Goal: Task Accomplishment & Management: Manage account settings

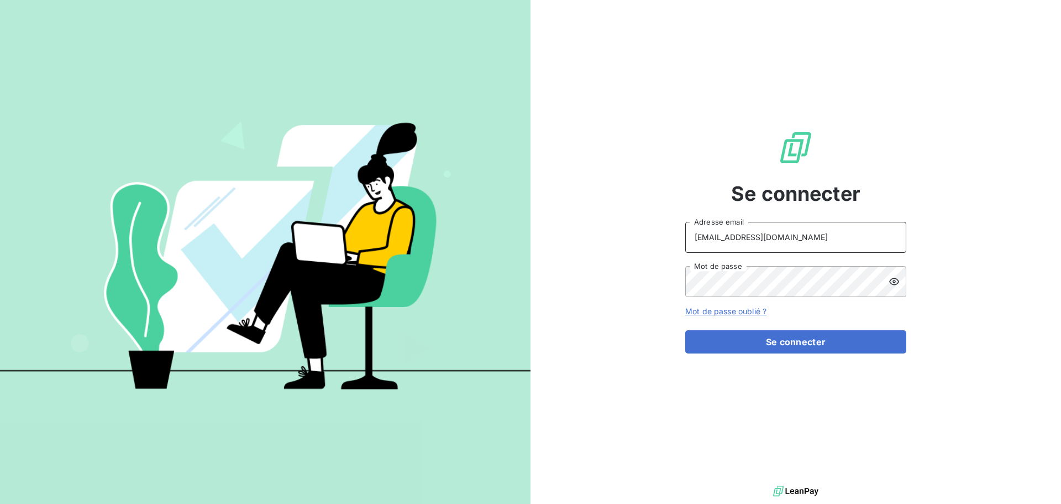
click at [825, 229] on input "[EMAIL_ADDRESS][DOMAIN_NAME]" at bounding box center [795, 237] width 221 height 31
type input "[EMAIL_ADDRESS][DOMAIN_NAME]"
click at [820, 348] on button "Se connecter" at bounding box center [795, 341] width 221 height 23
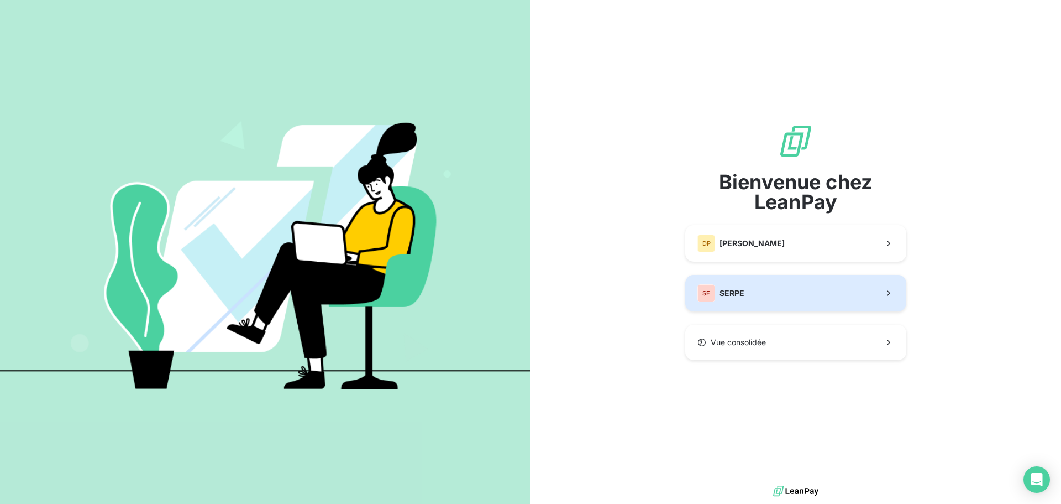
click at [816, 287] on button "SE SERPE" at bounding box center [795, 293] width 221 height 36
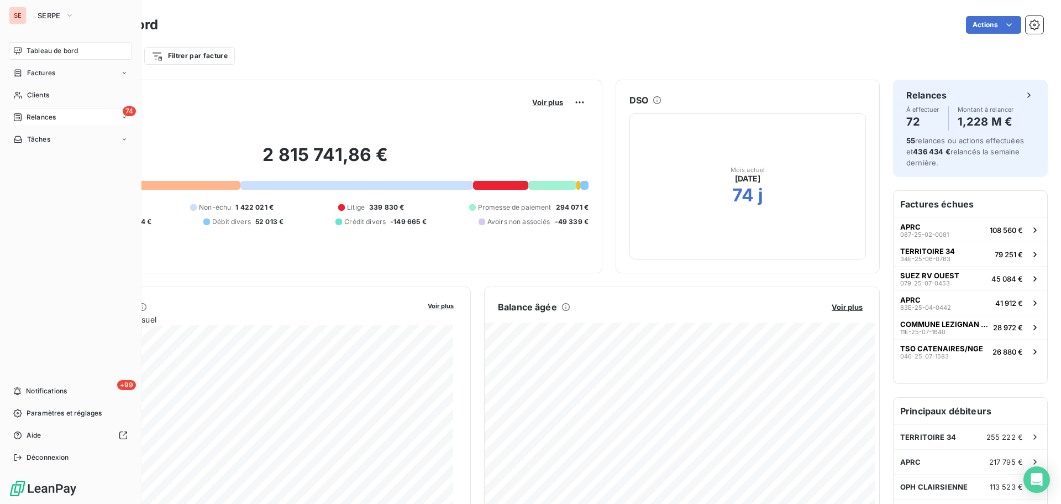
click at [16, 116] on icon at bounding box center [18, 117] width 8 height 8
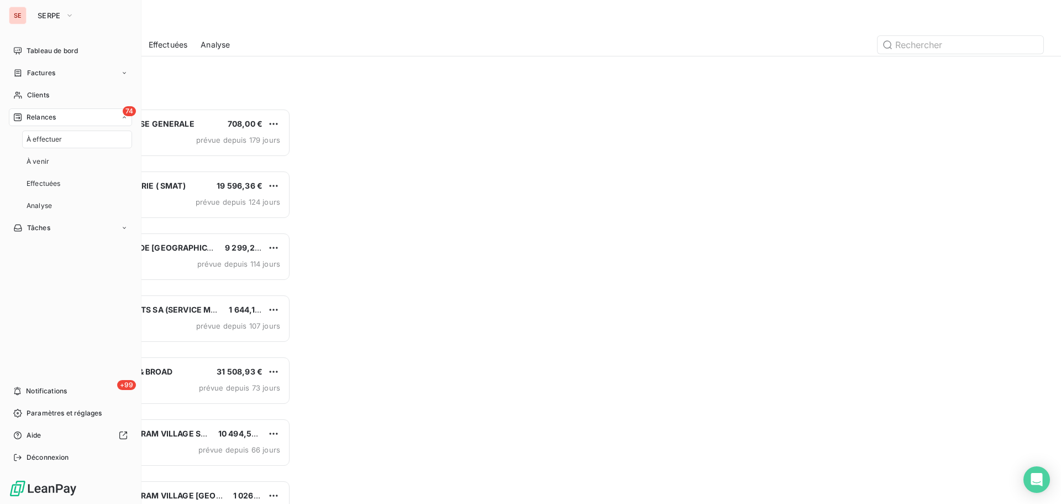
scroll to position [387, 229]
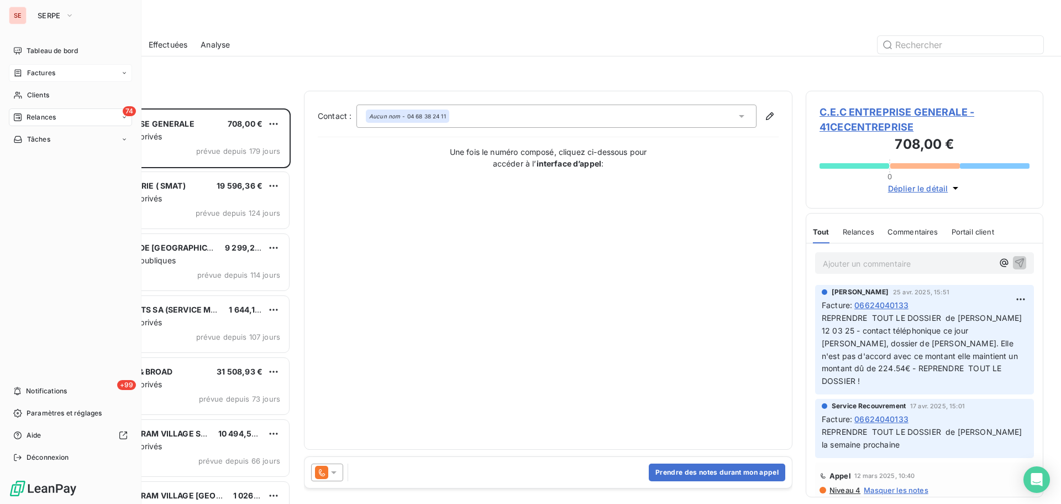
click at [18, 76] on icon at bounding box center [17, 73] width 9 height 9
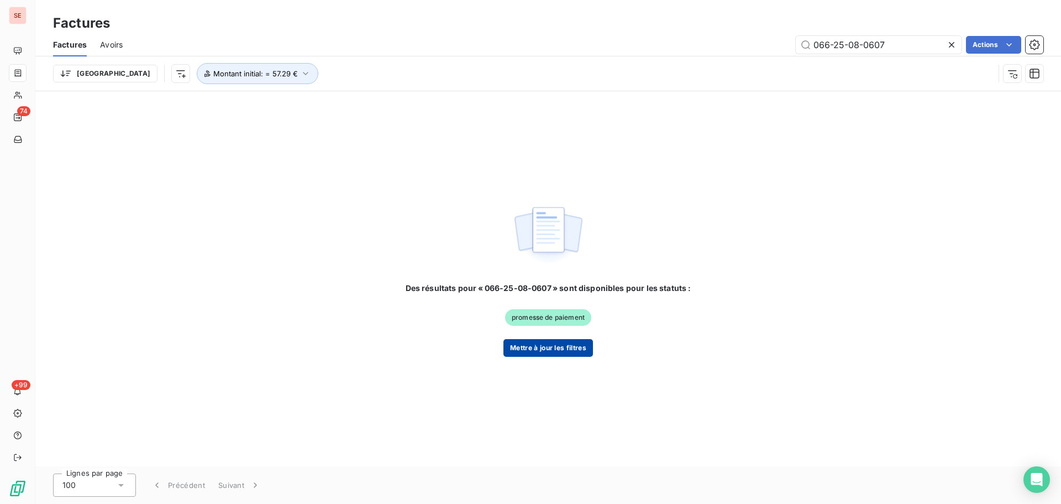
type input "066-25-08-0607"
click at [552, 346] on button "Mettre à jour les filtres" at bounding box center [549, 348] width 90 height 18
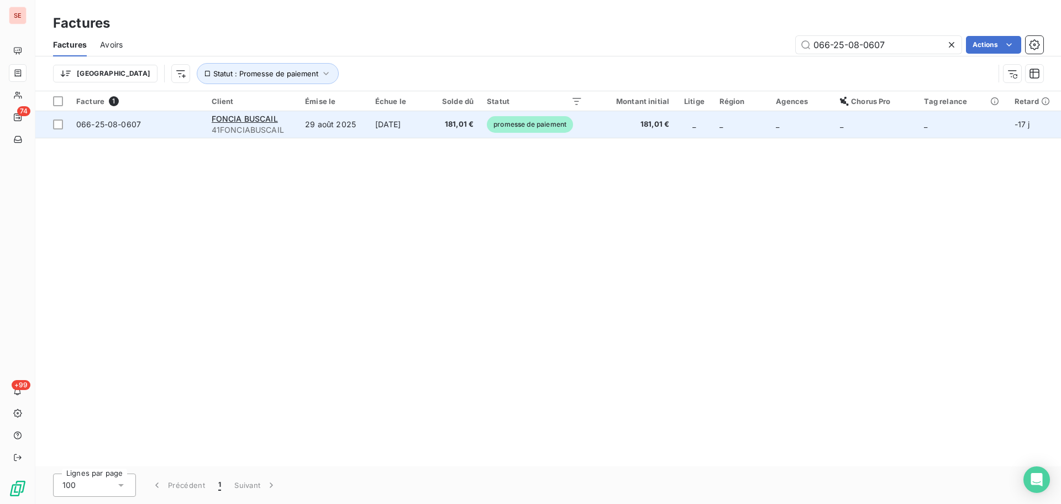
click at [440, 136] on td "181,01 €" at bounding box center [455, 124] width 49 height 27
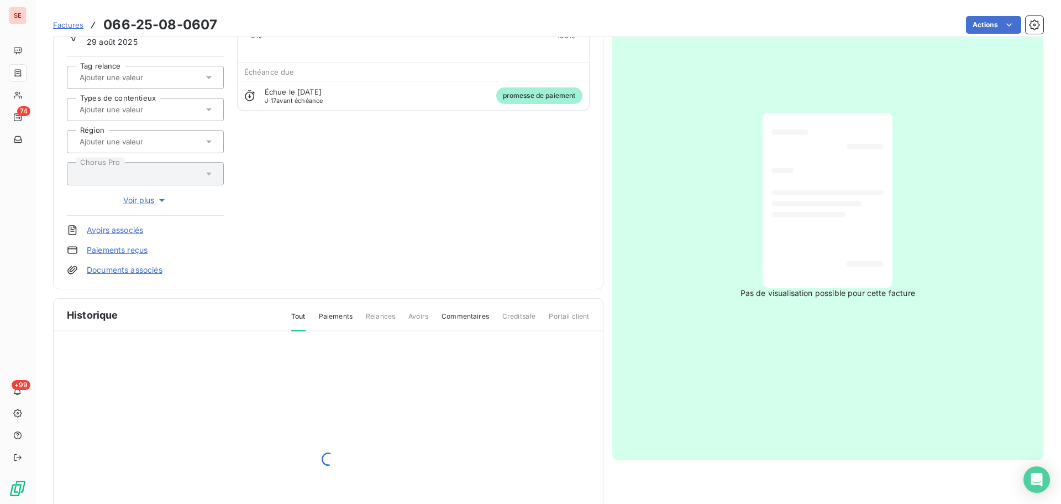
scroll to position [161, 0]
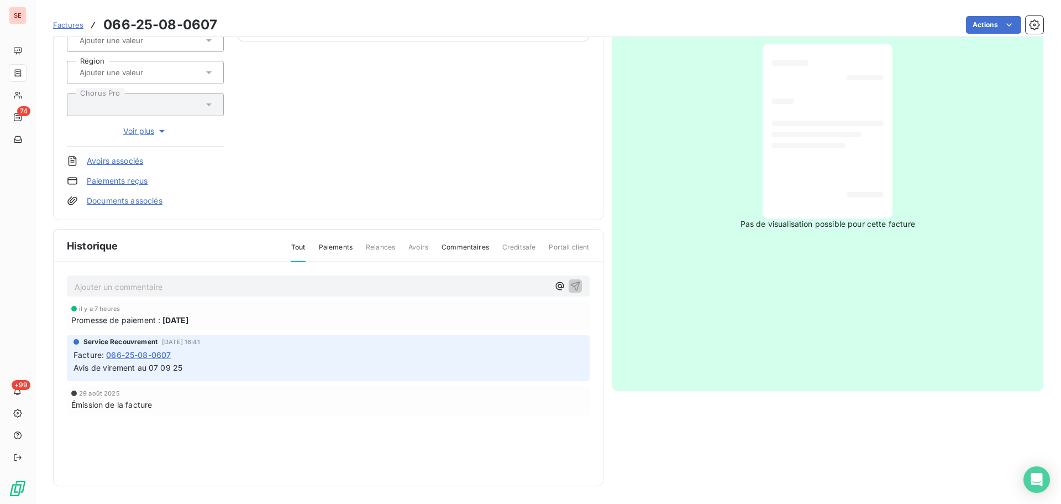
click at [253, 285] on p "Ajouter un commentaire ﻿" at bounding box center [312, 287] width 474 height 14
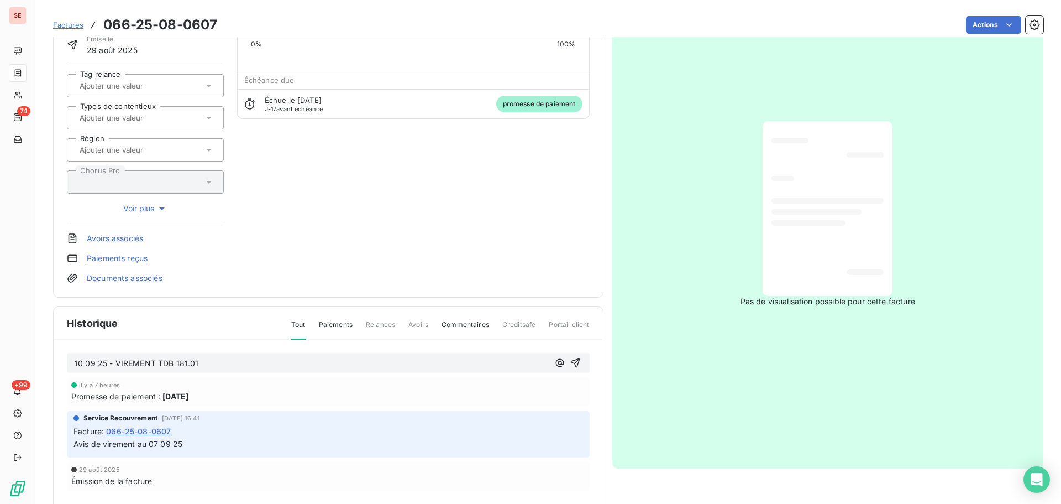
scroll to position [151, 0]
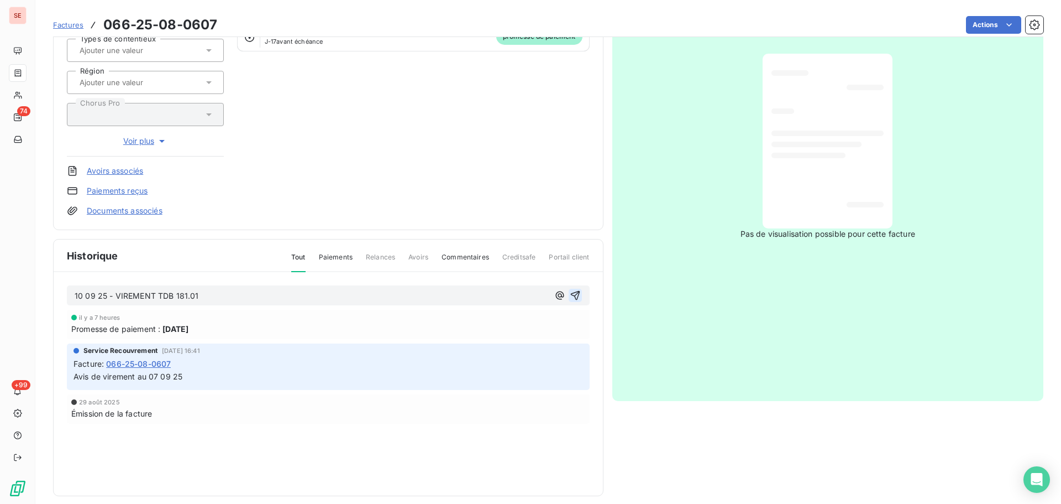
click at [573, 292] on icon "button" at bounding box center [574, 295] width 9 height 9
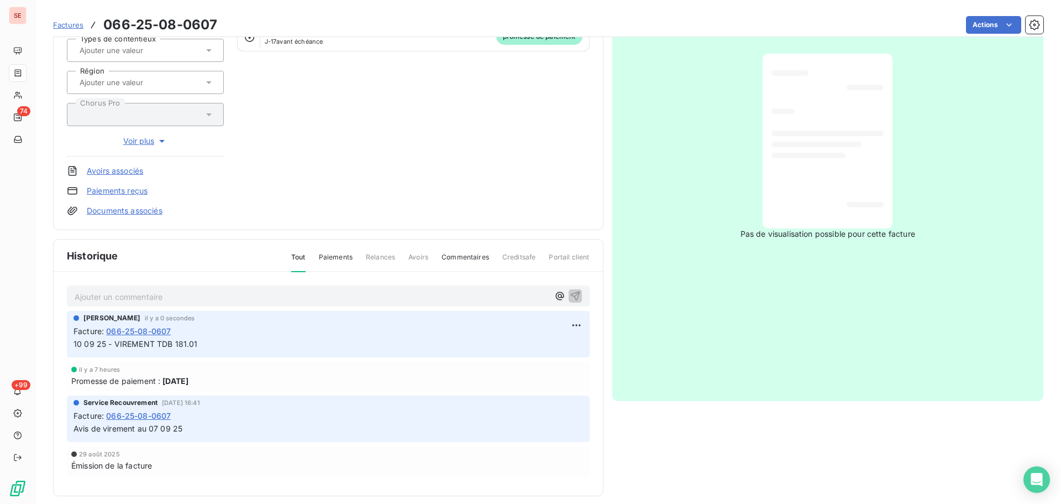
scroll to position [0, 0]
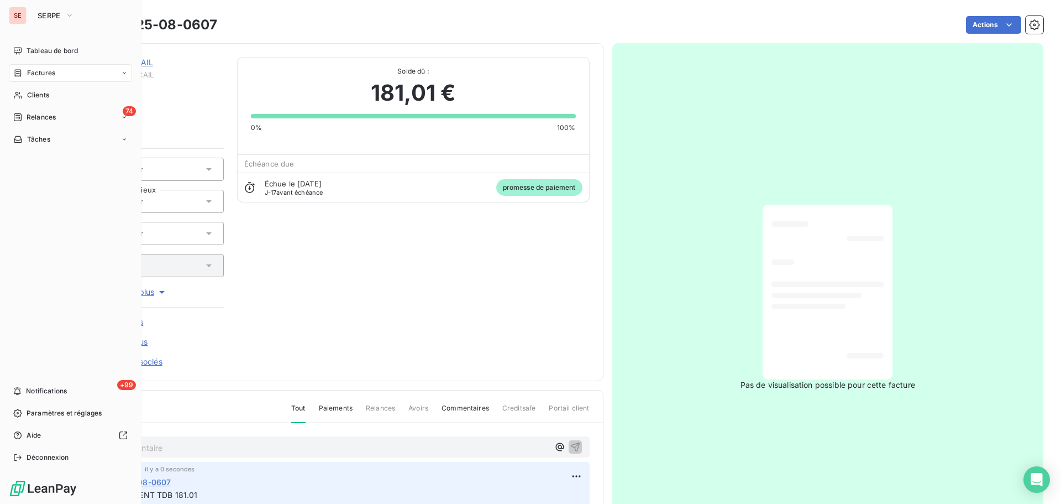
click at [23, 68] on div "Factures" at bounding box center [34, 73] width 42 height 10
click at [29, 69] on span "Factures" at bounding box center [41, 73] width 28 height 10
click at [31, 97] on span "Clients" at bounding box center [38, 95] width 22 height 10
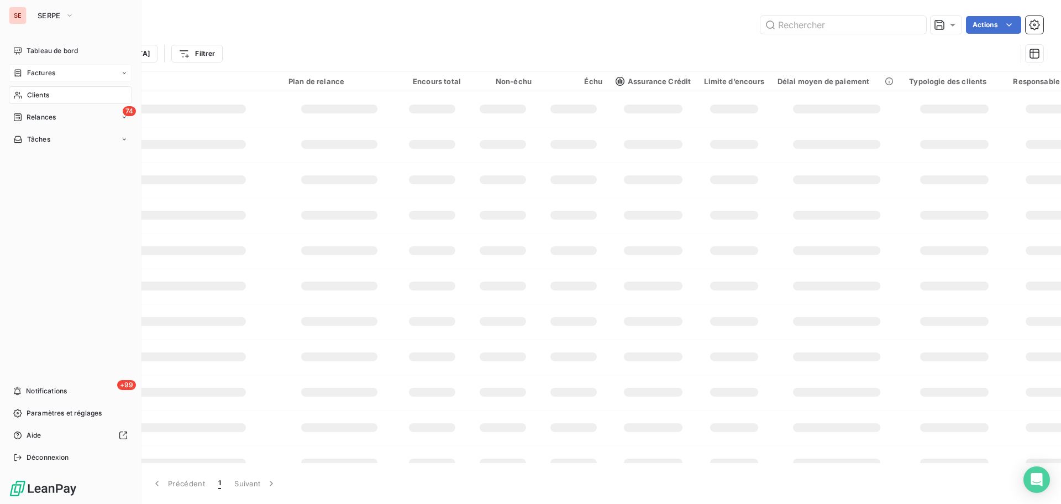
click at [44, 69] on span "Factures" at bounding box center [41, 73] width 28 height 10
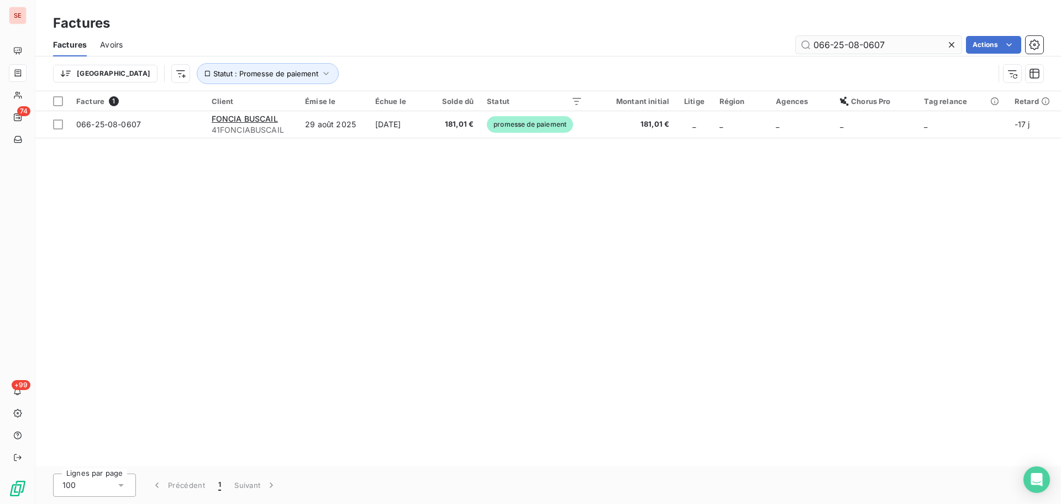
click at [907, 43] on input "066-25-08-0607" at bounding box center [879, 45] width 166 height 18
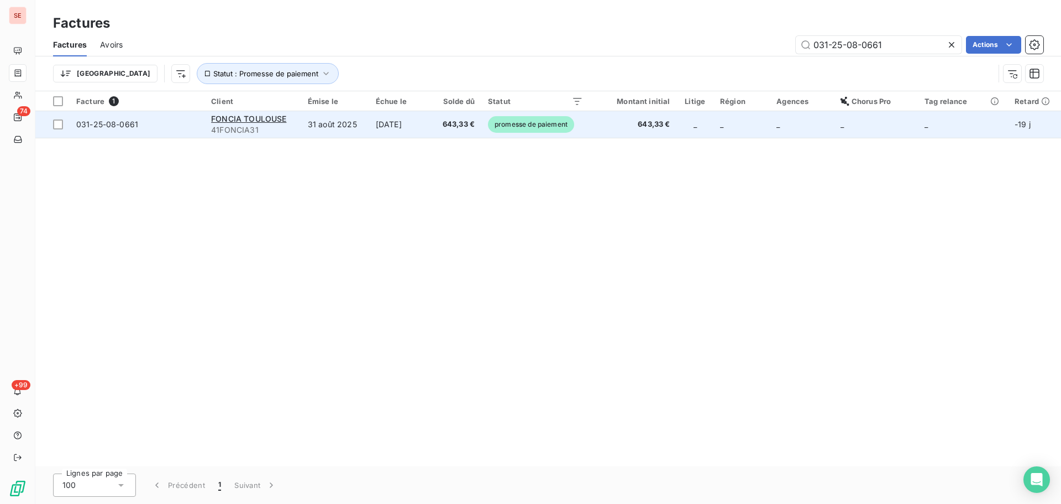
type input "031-25-08-0661"
click at [390, 122] on td "[DATE]" at bounding box center [400, 124] width 63 height 27
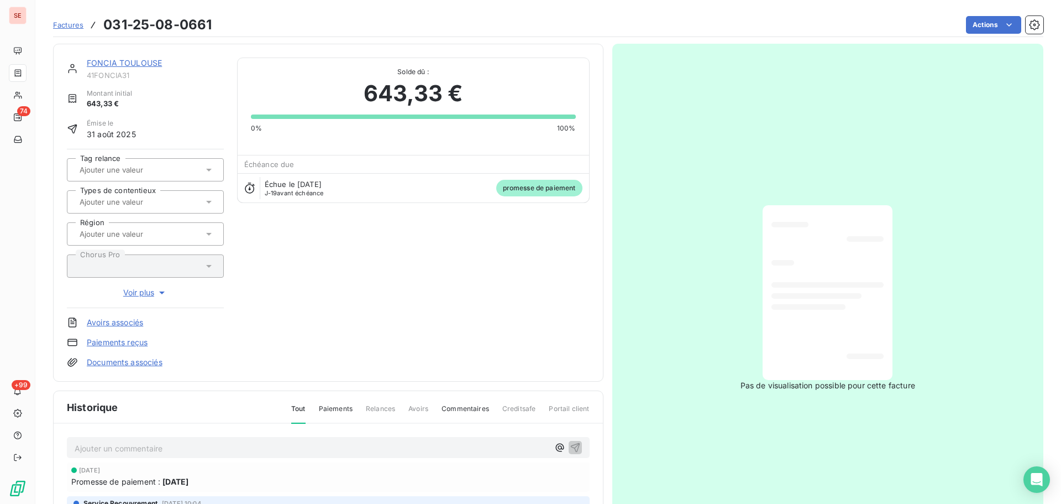
scroll to position [161, 0]
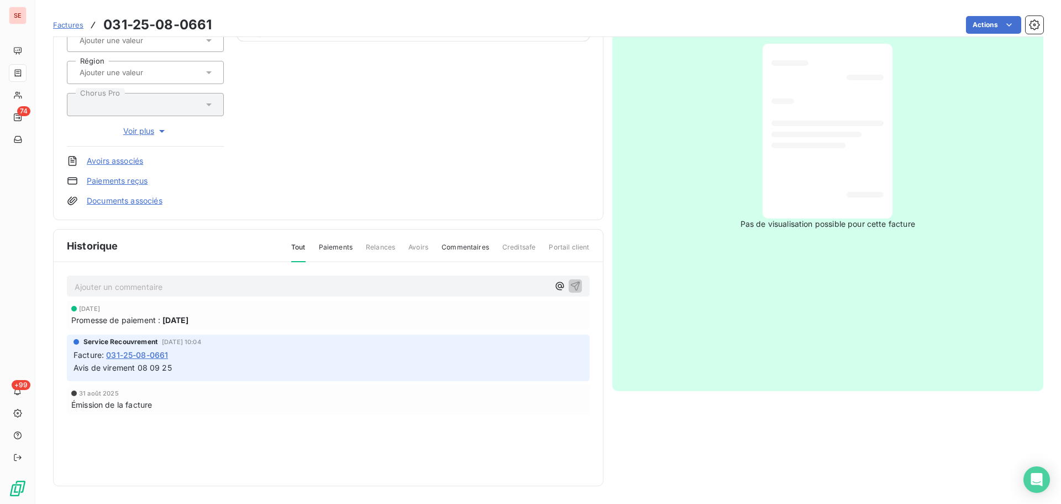
click at [224, 282] on p "Ajouter un commentaire ﻿" at bounding box center [312, 287] width 474 height 14
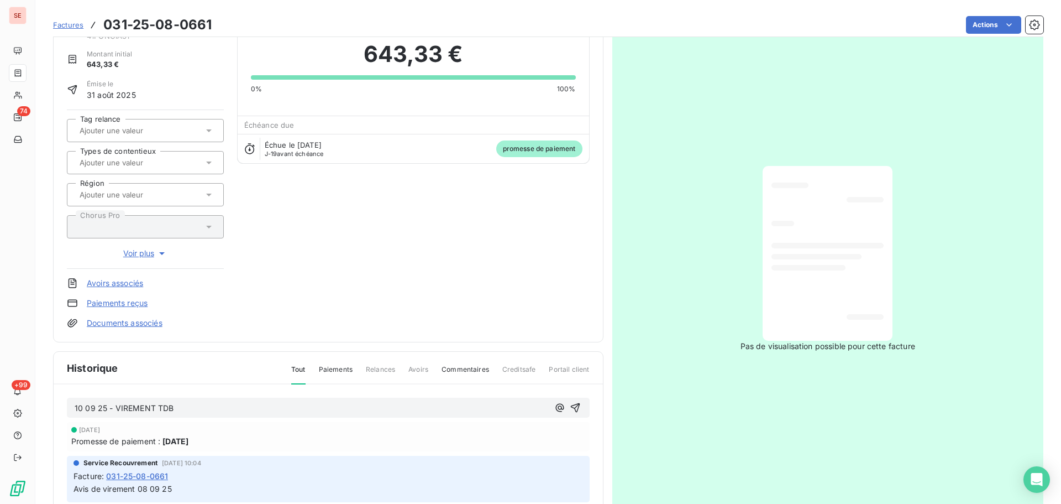
scroll to position [0, 0]
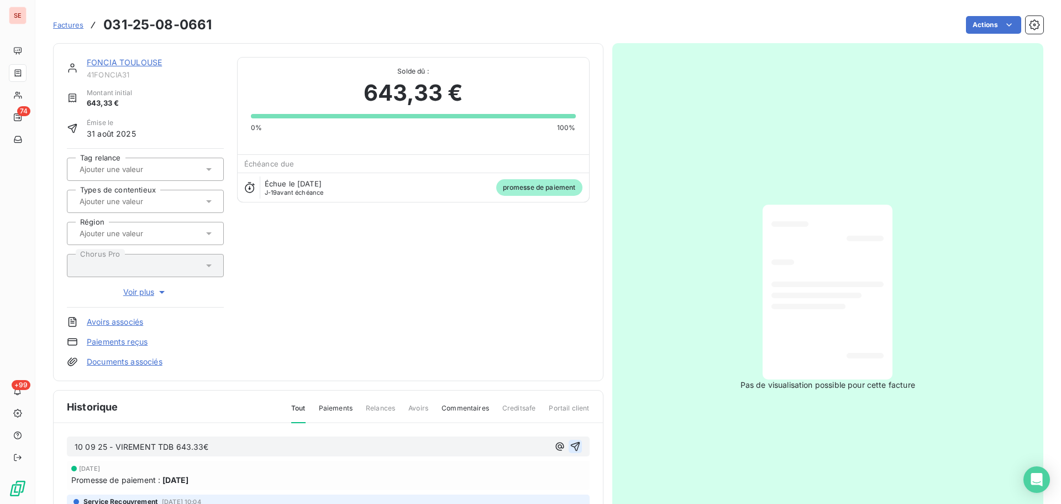
click at [570, 449] on icon "button" at bounding box center [575, 446] width 11 height 11
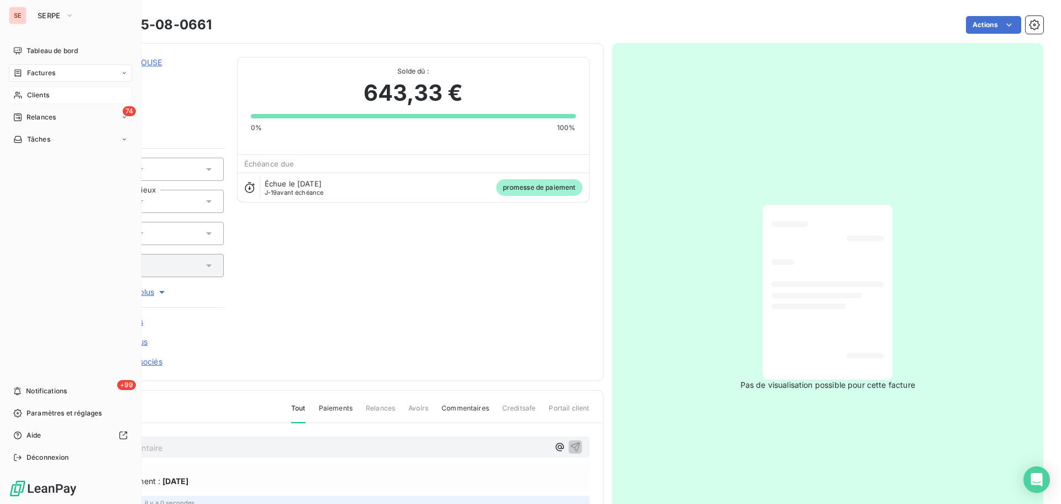
click at [31, 97] on span "Clients" at bounding box center [38, 95] width 22 height 10
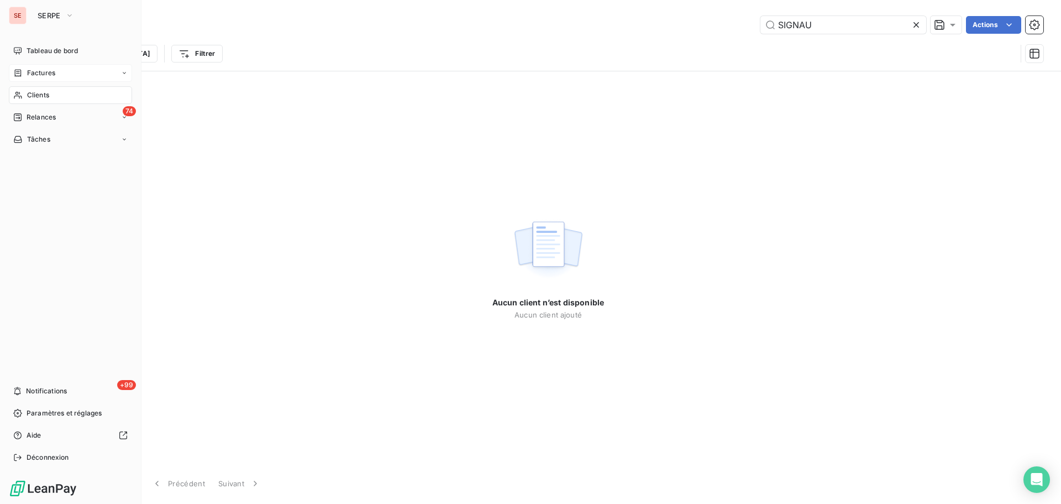
click at [29, 92] on span "Clients" at bounding box center [38, 95] width 22 height 10
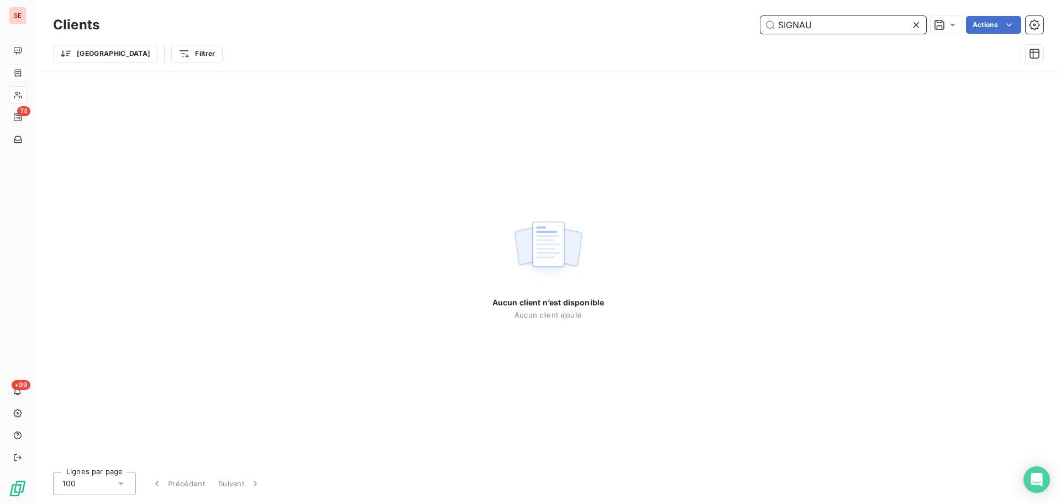
click at [823, 28] on input "SIGNAU" at bounding box center [844, 25] width 166 height 18
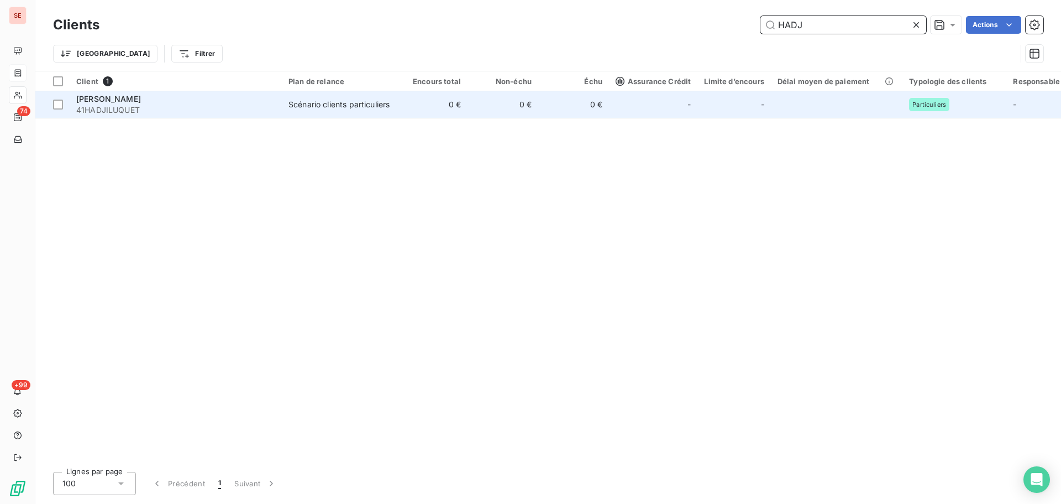
type input "HADJ"
click at [329, 109] on div "Scénario clients particuliers" at bounding box center [339, 104] width 101 height 11
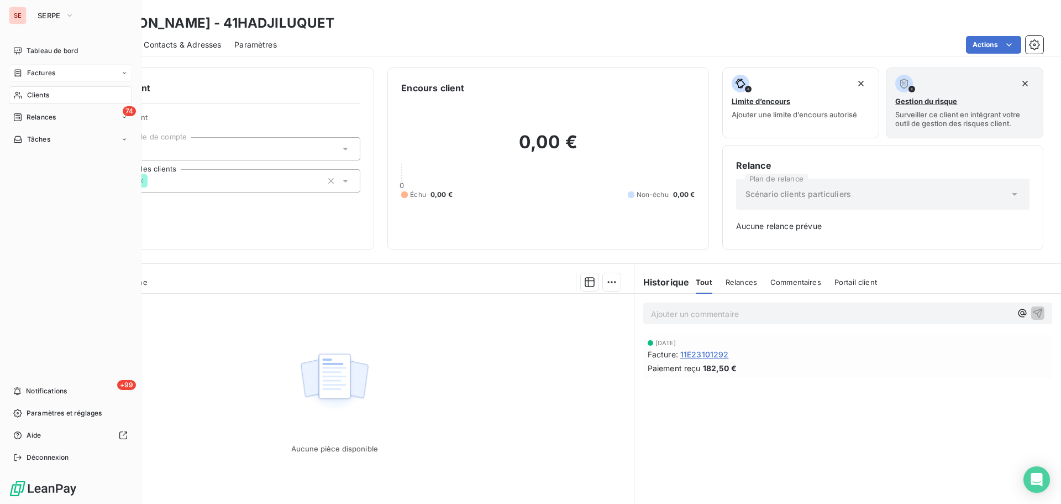
click at [22, 74] on icon at bounding box center [17, 73] width 9 height 9
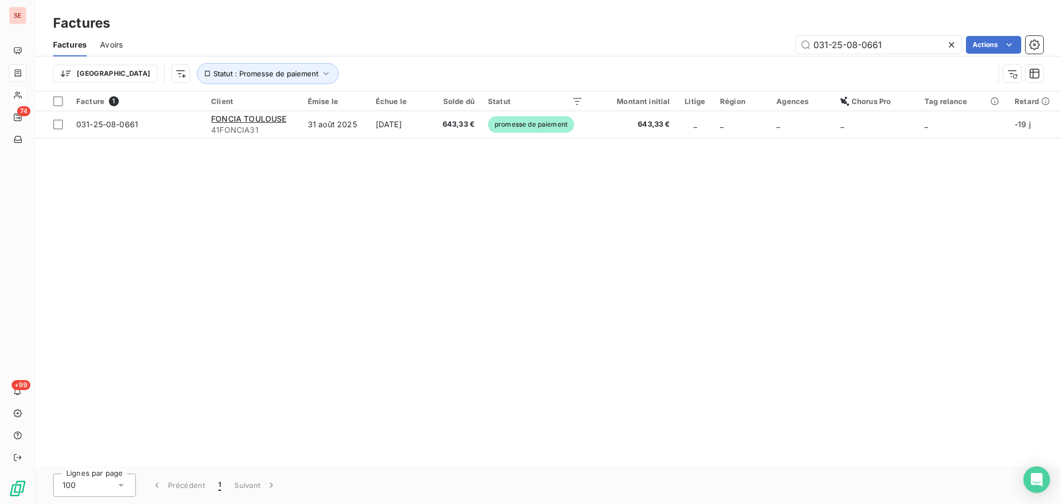
click at [955, 39] on icon at bounding box center [951, 44] width 11 height 11
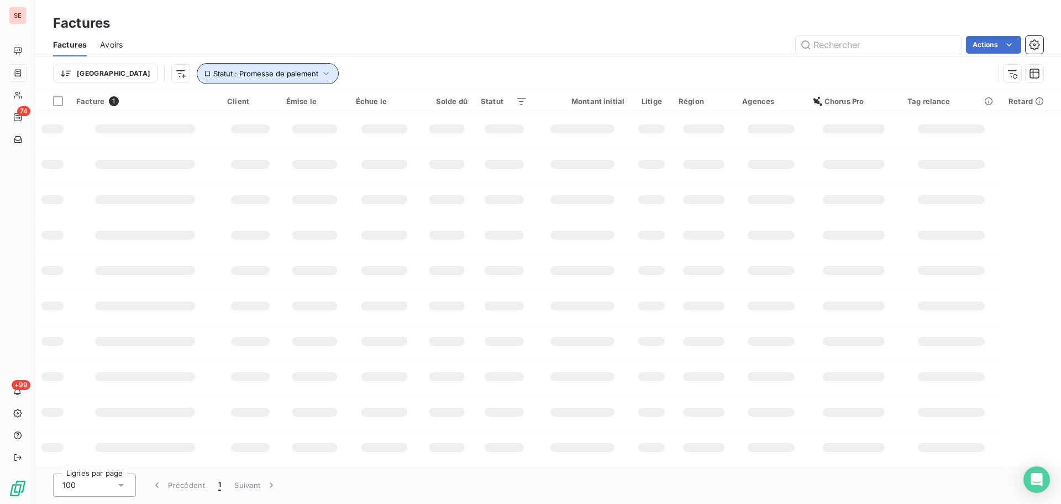
click at [321, 72] on icon "button" at bounding box center [326, 73] width 11 height 11
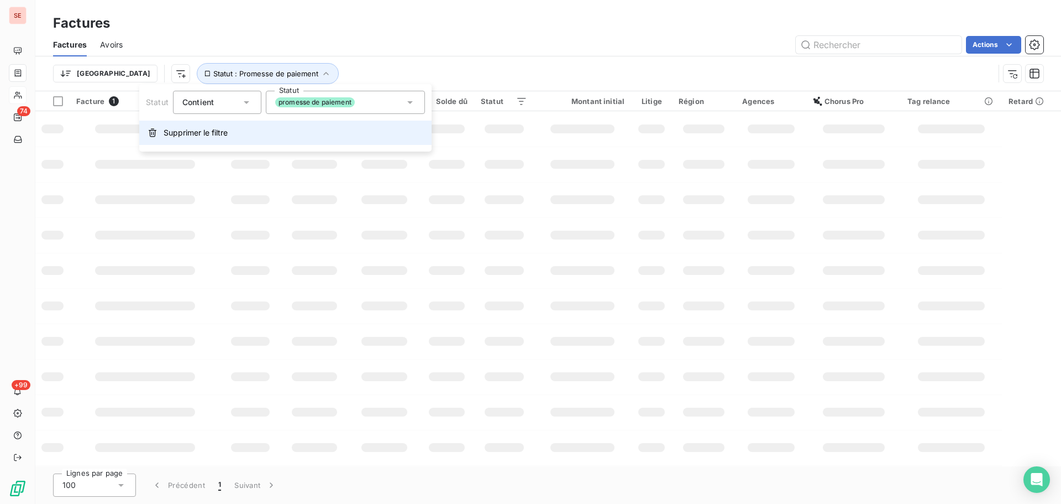
click at [249, 128] on button "Supprimer le filtre" at bounding box center [285, 133] width 292 height 24
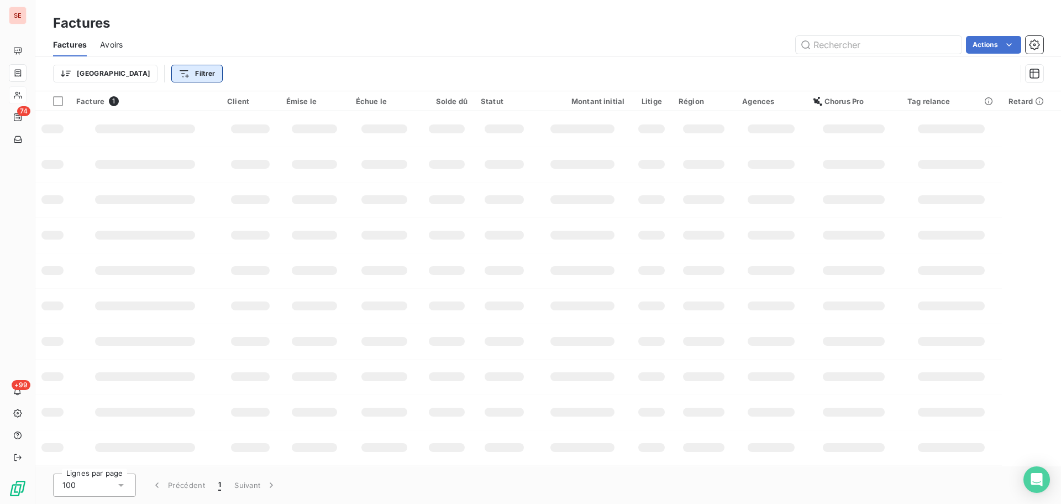
click at [156, 74] on html "SE 74 +99 Factures Factures Avoirs Actions Trier Filtrer Facture 1 Client Émise…" at bounding box center [530, 252] width 1061 height 504
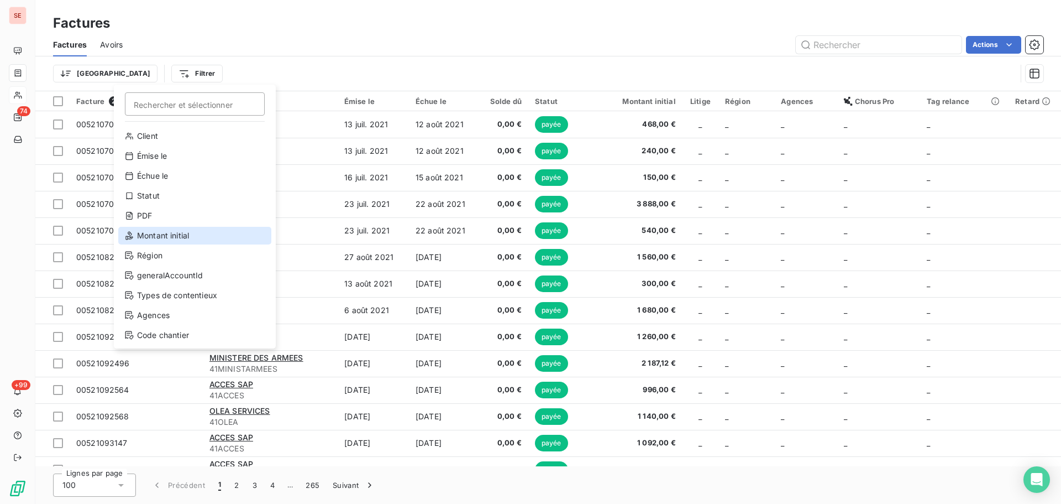
click at [171, 233] on div "Montant initial" at bounding box center [194, 236] width 153 height 18
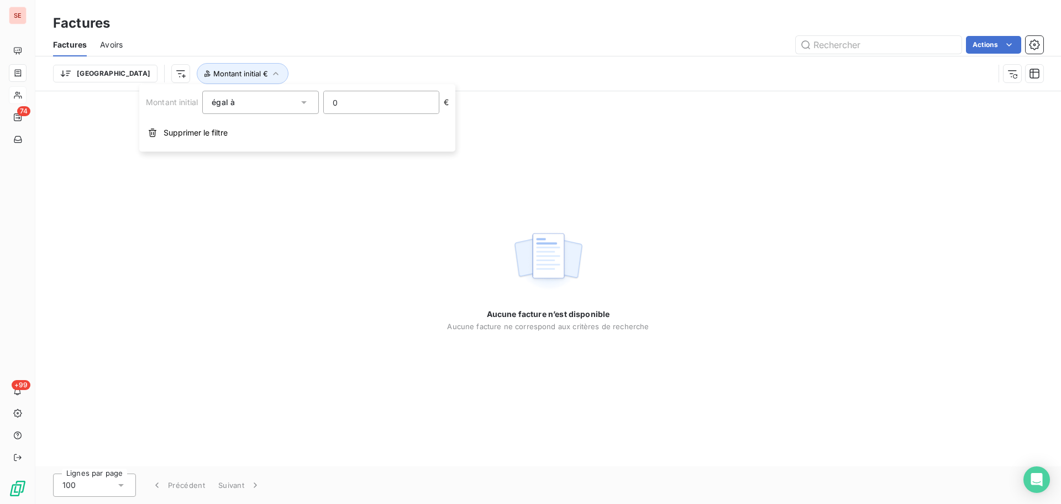
click at [354, 104] on input "0" at bounding box center [381, 102] width 115 height 22
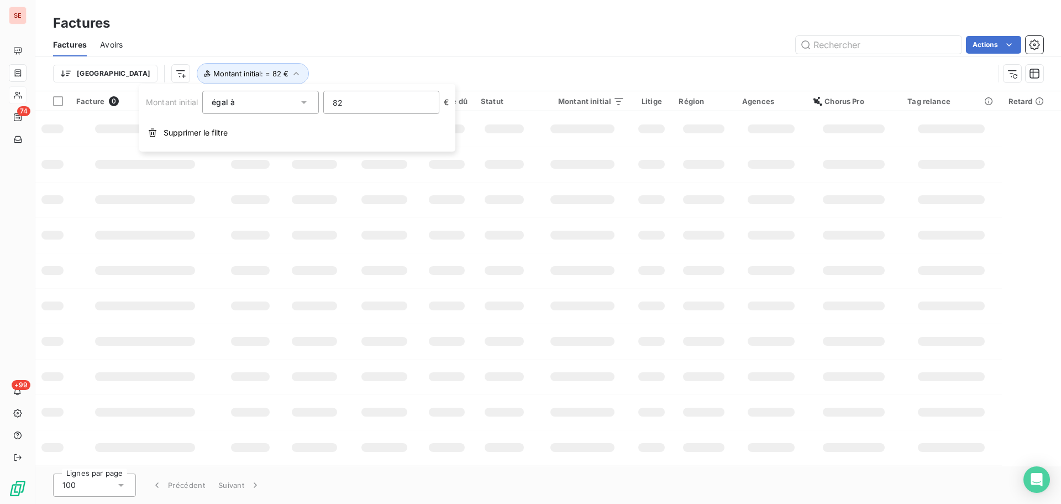
type input "828"
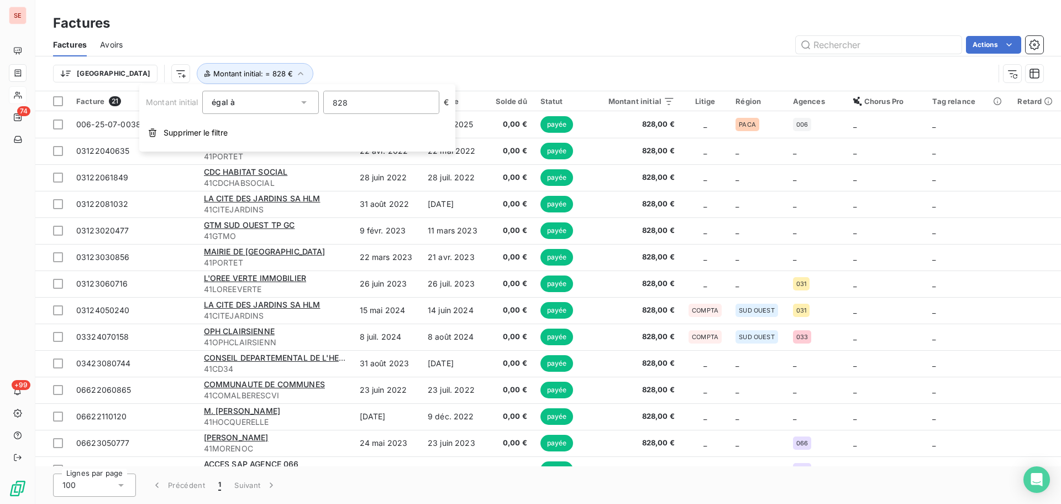
click at [492, 57] on div "Trier Montant initial : = 828 €" at bounding box center [548, 73] width 991 height 34
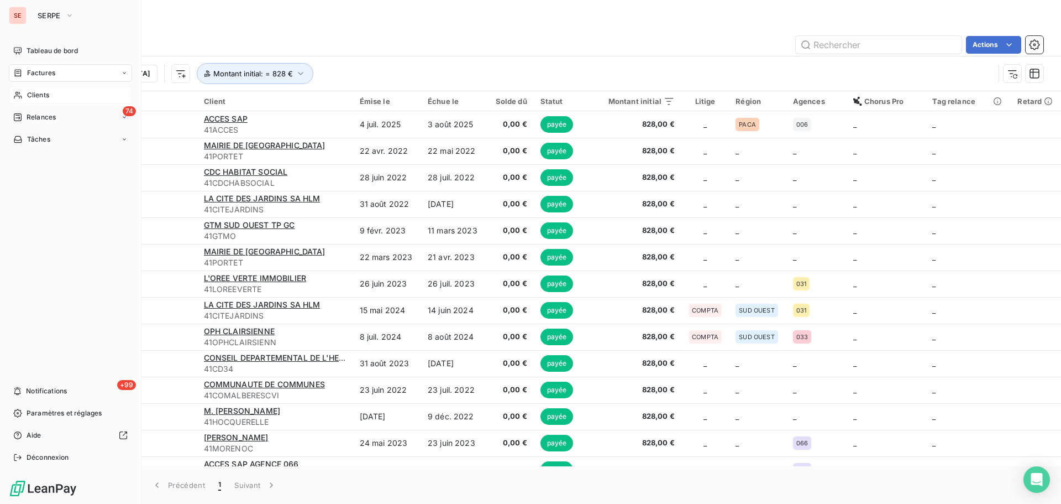
click at [23, 98] on div "Clients" at bounding box center [70, 95] width 123 height 18
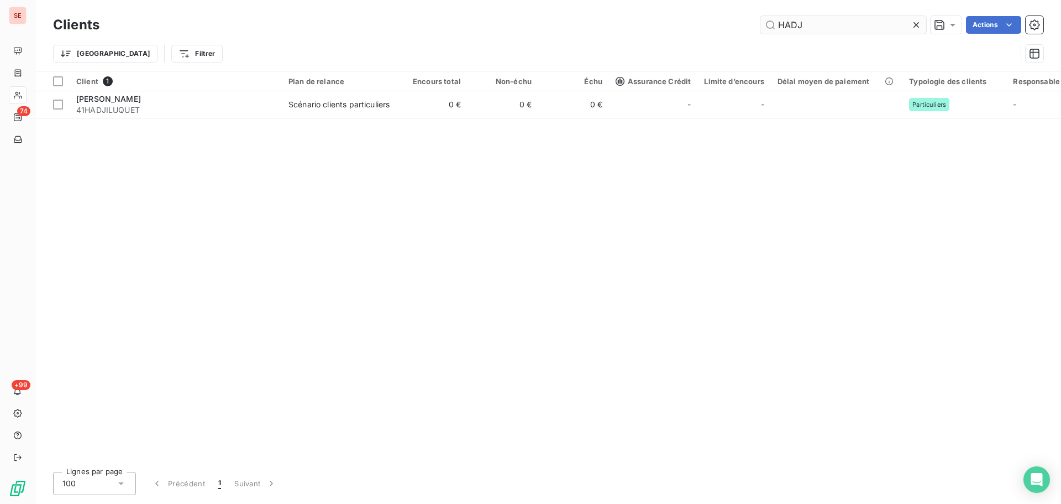
click at [820, 24] on input "HADJ" at bounding box center [844, 25] width 166 height 18
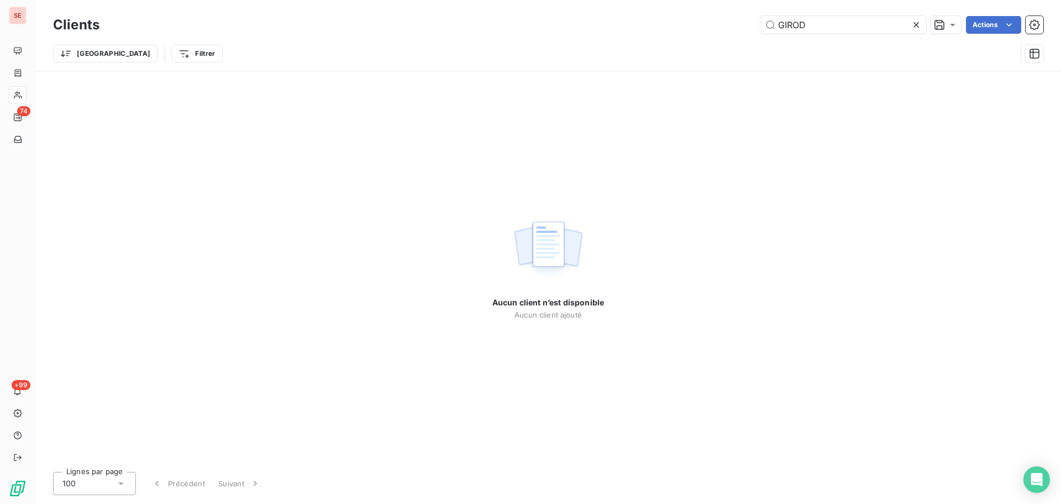
type input "GIROD"
click at [915, 24] on icon at bounding box center [917, 25] width 6 height 6
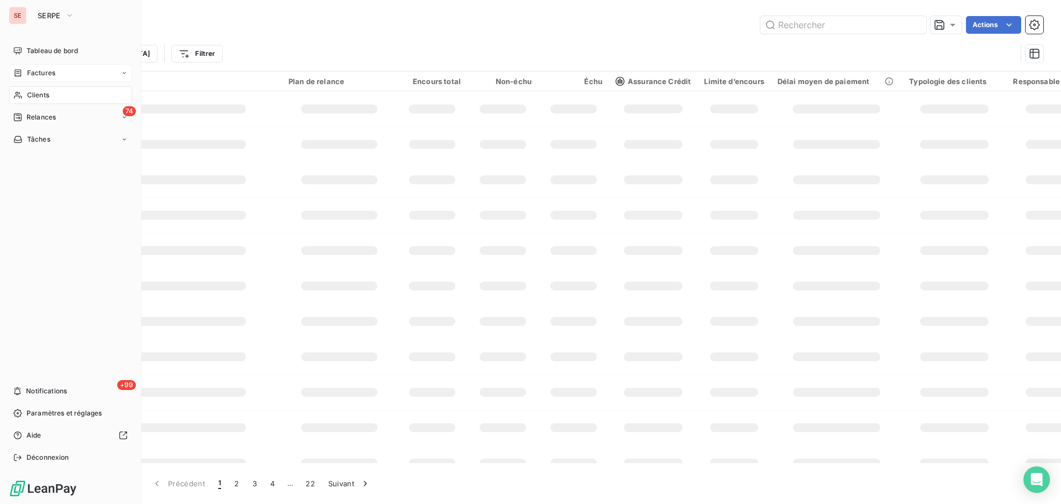
click at [19, 67] on div "Factures" at bounding box center [70, 73] width 123 height 18
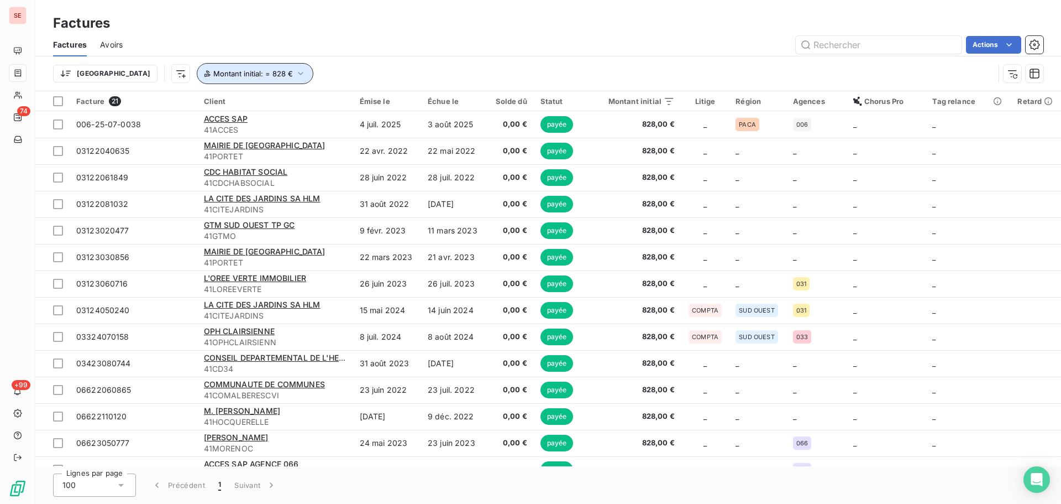
click at [244, 65] on button "Montant initial : = 828 €" at bounding box center [255, 73] width 117 height 21
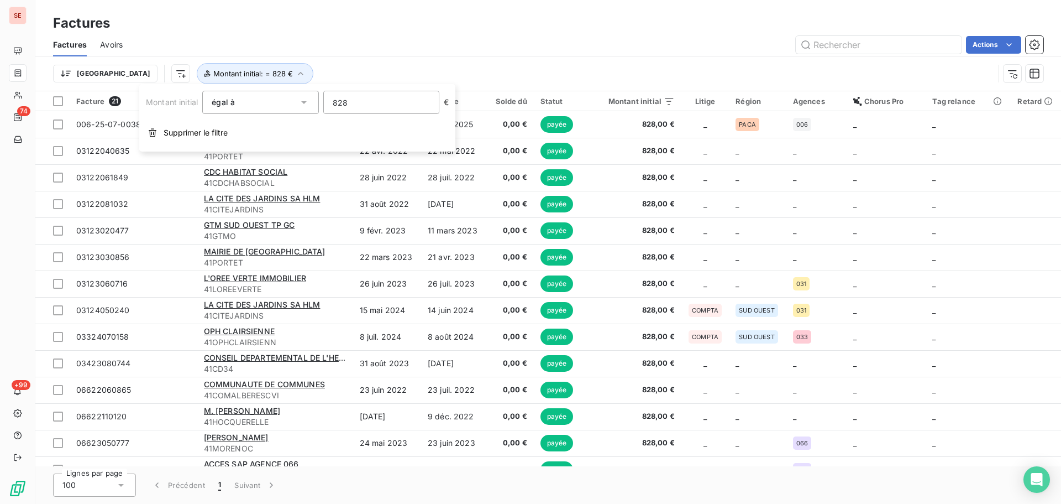
click at [386, 103] on input "828" at bounding box center [381, 102] width 115 height 22
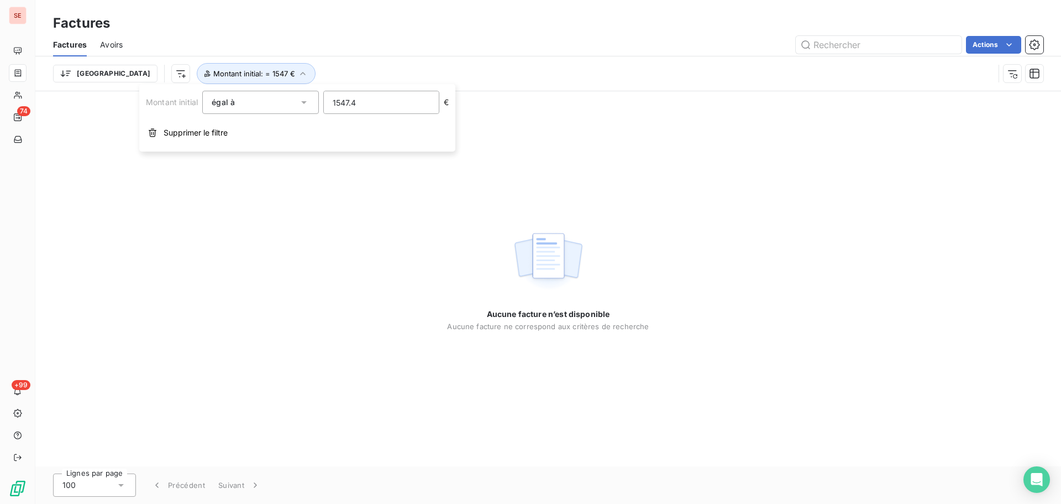
type input "1547.40"
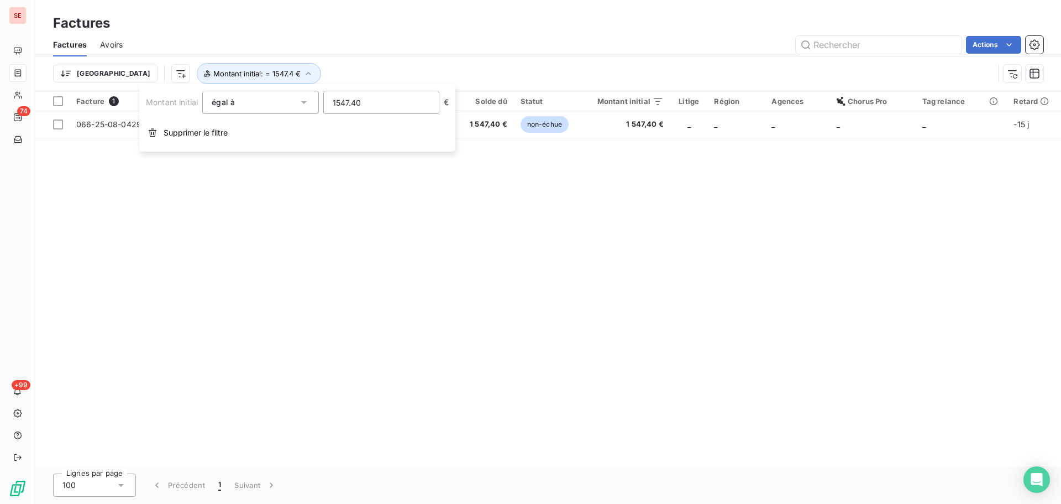
click at [622, 245] on div "Facture 1 Client Émise le Échue le Solde dû Statut Montant initial Litige Régio…" at bounding box center [548, 278] width 1026 height 375
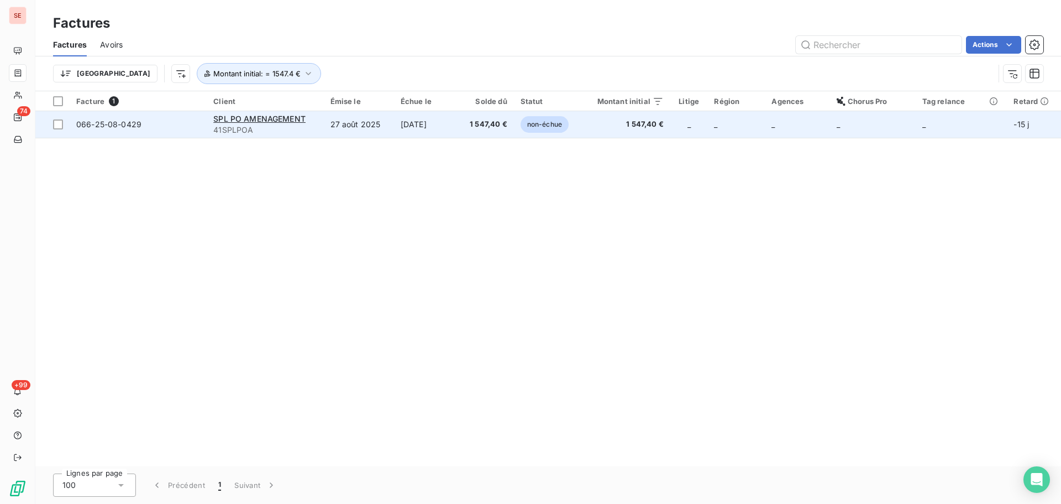
click at [360, 124] on td "27 août 2025" at bounding box center [359, 124] width 70 height 27
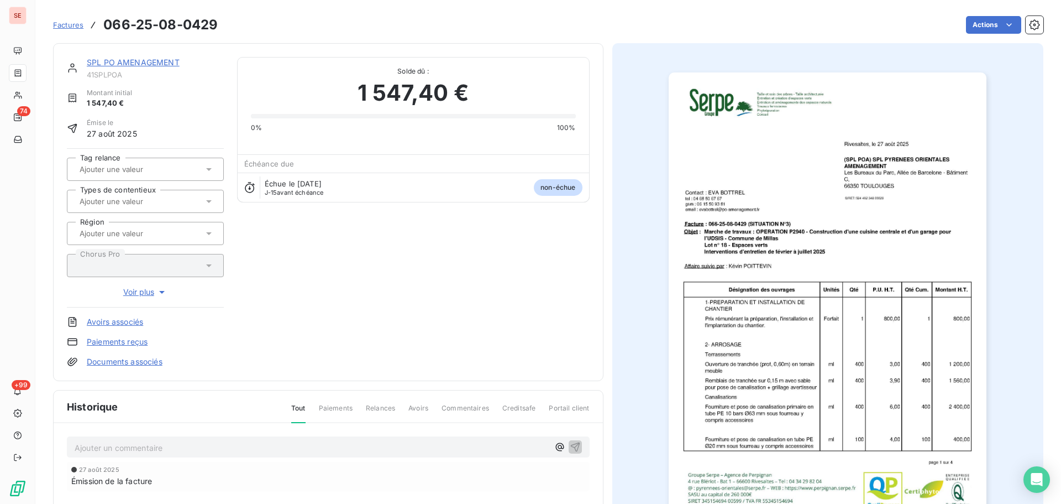
click at [343, 445] on p "Ajouter un commentaire ﻿" at bounding box center [312, 448] width 474 height 14
click at [572, 449] on icon "button" at bounding box center [574, 446] width 9 height 9
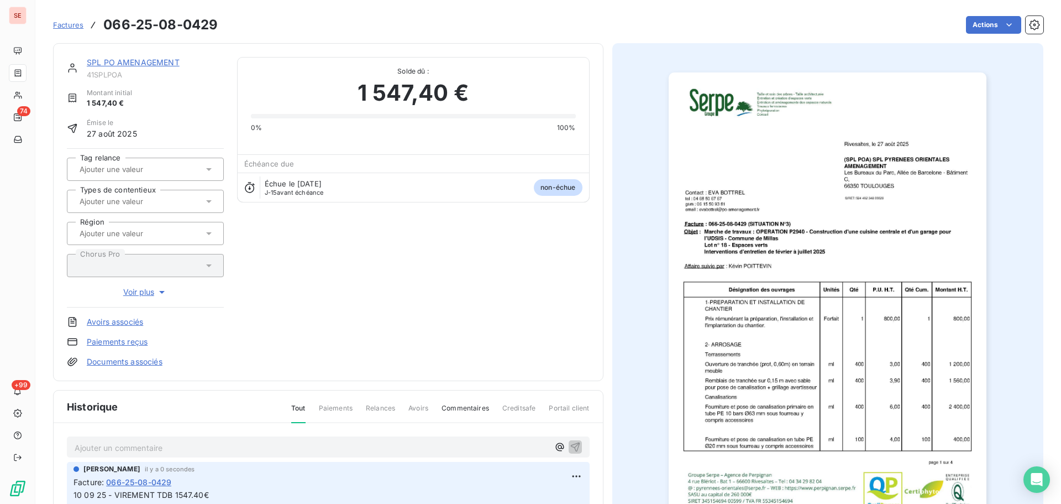
scroll to position [4, 0]
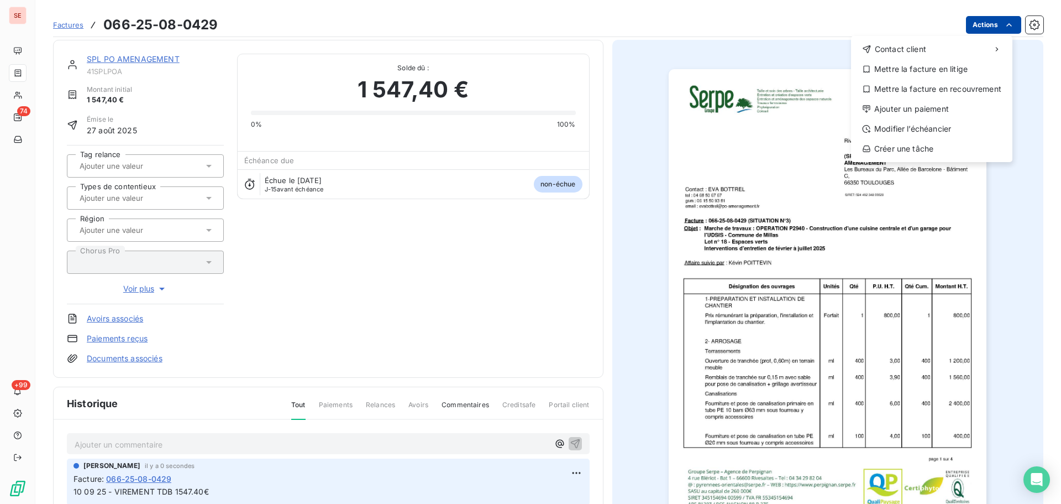
click at [981, 29] on html "SE 74 +99 Factures [PHONE_NUMBER] Actions Contact client Mettre la facture en l…" at bounding box center [530, 252] width 1061 height 504
click at [932, 116] on div "Ajouter un paiement" at bounding box center [932, 109] width 153 height 18
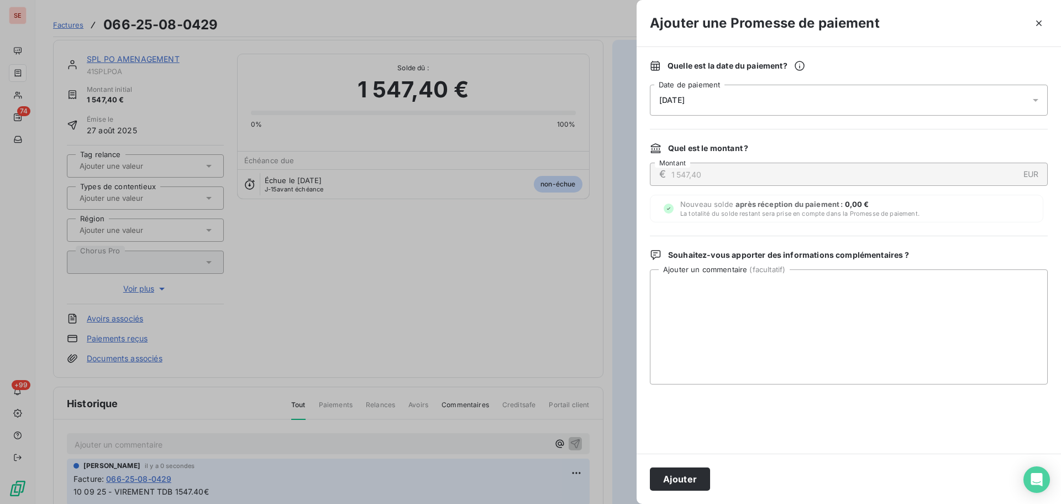
click at [880, 93] on div "[DATE]" at bounding box center [849, 100] width 398 height 31
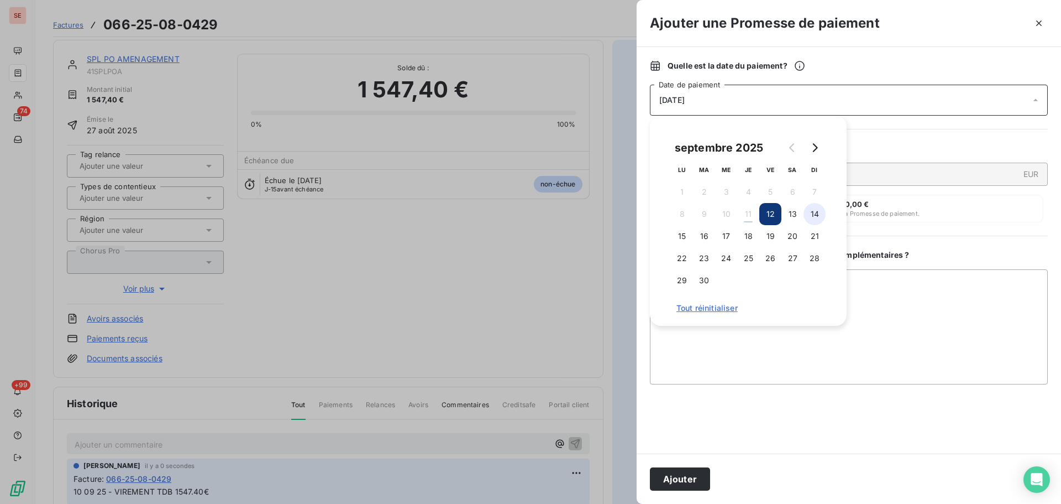
click at [810, 208] on button "14" at bounding box center [815, 214] width 22 height 22
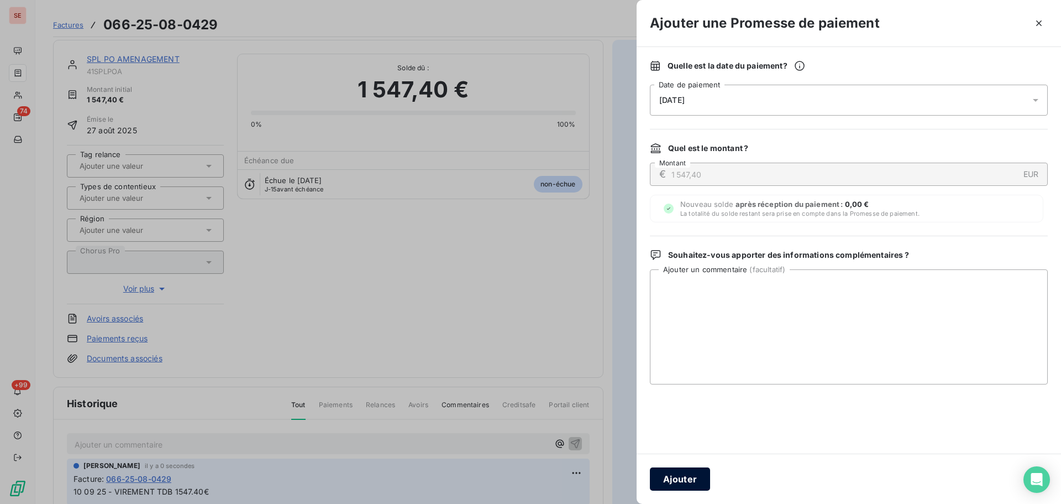
click at [671, 486] on button "Ajouter" at bounding box center [680, 478] width 60 height 23
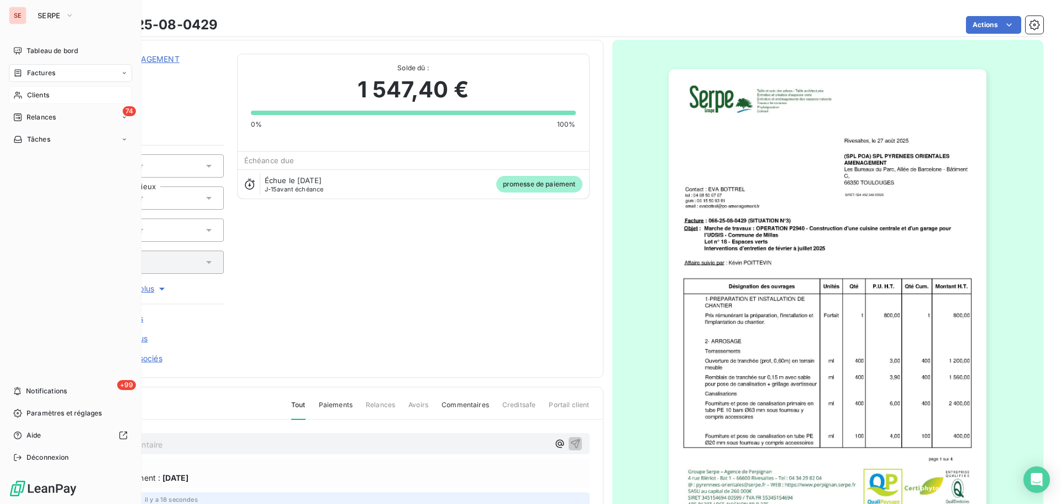
click at [44, 100] on span "Clients" at bounding box center [38, 95] width 22 height 10
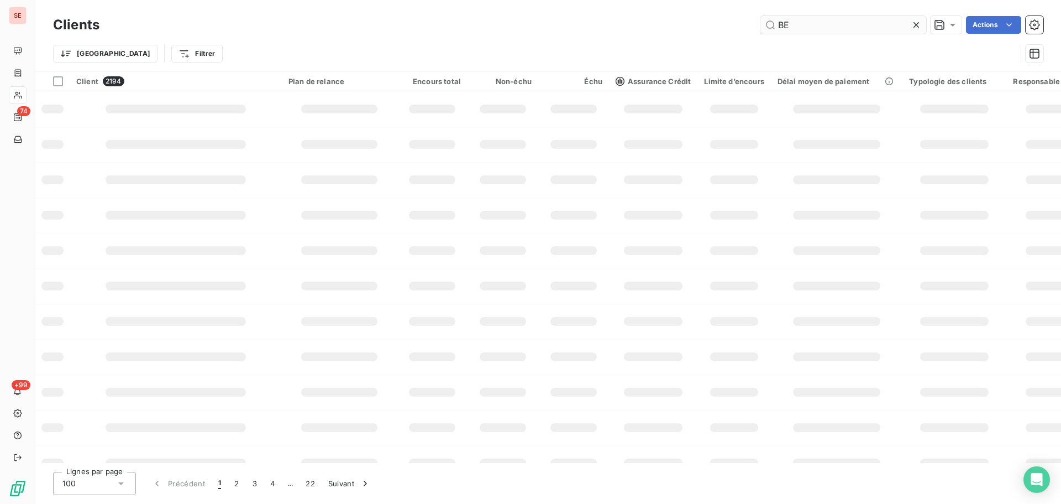
type input "BEC"
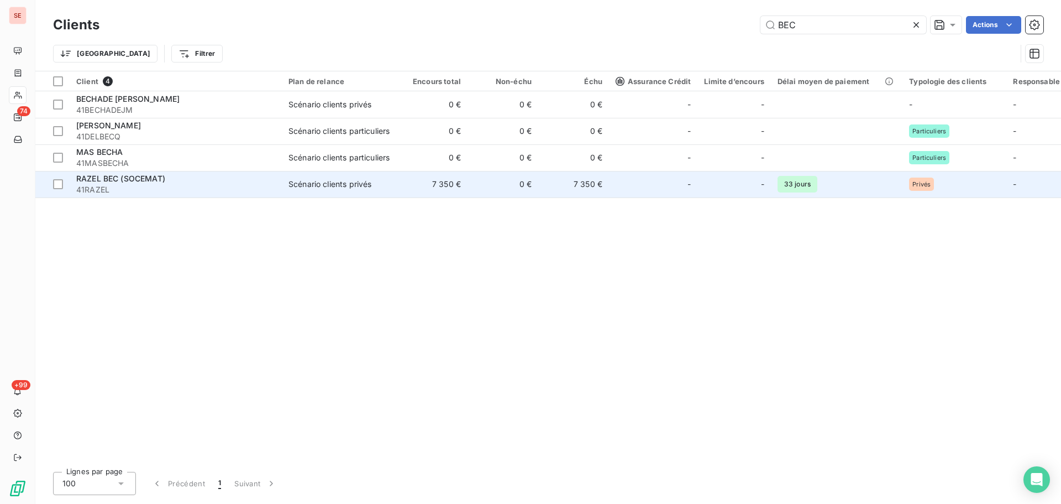
click at [431, 187] on td "7 350 €" at bounding box center [432, 184] width 71 height 27
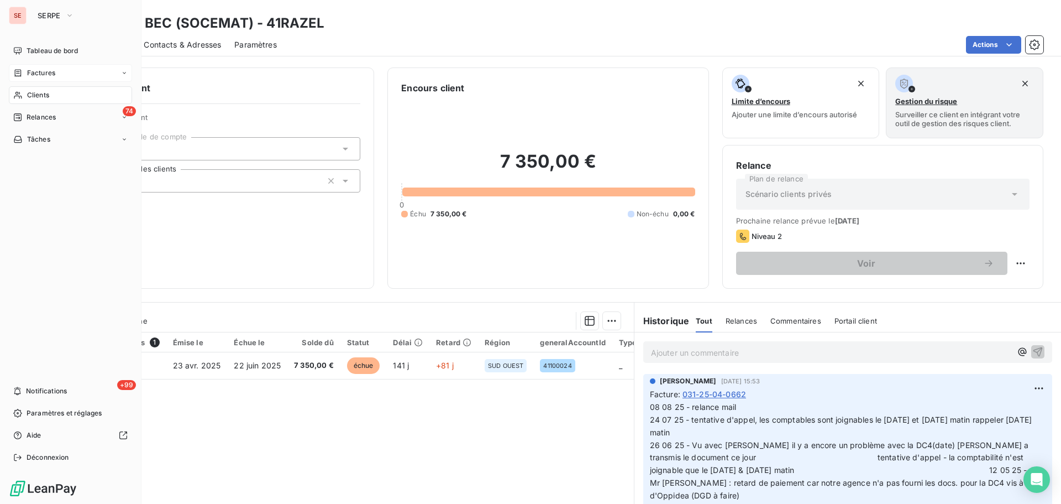
click at [18, 70] on icon at bounding box center [17, 73] width 9 height 9
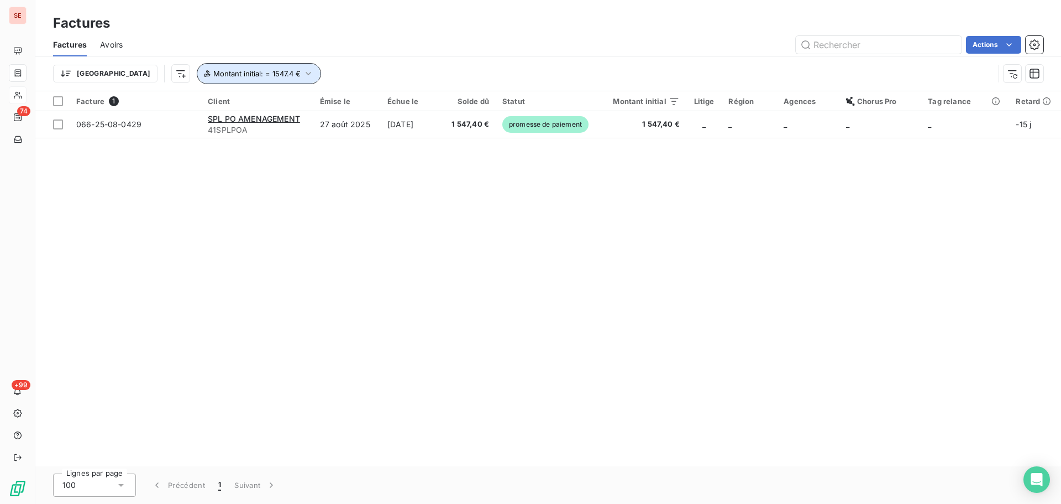
click at [224, 76] on span "Montant initial : = 1547.4 €" at bounding box center [256, 73] width 87 height 9
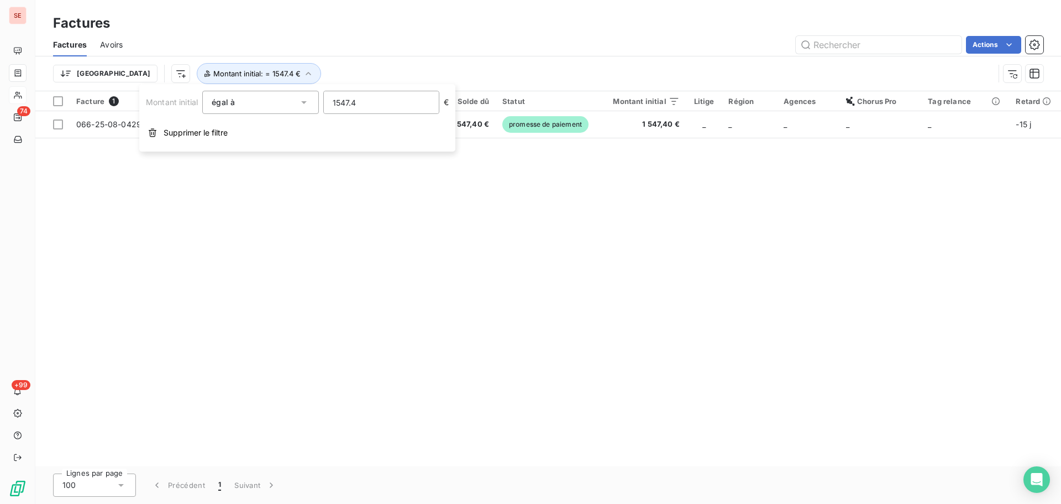
click at [383, 103] on input "1547.4" at bounding box center [381, 102] width 115 height 22
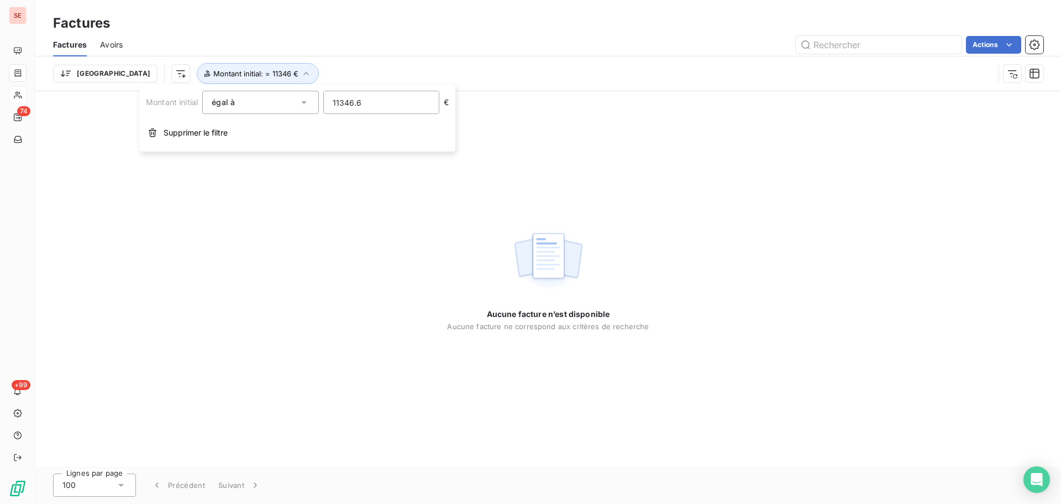
type input "11346.60"
click at [442, 48] on div "Actions" at bounding box center [590, 45] width 908 height 18
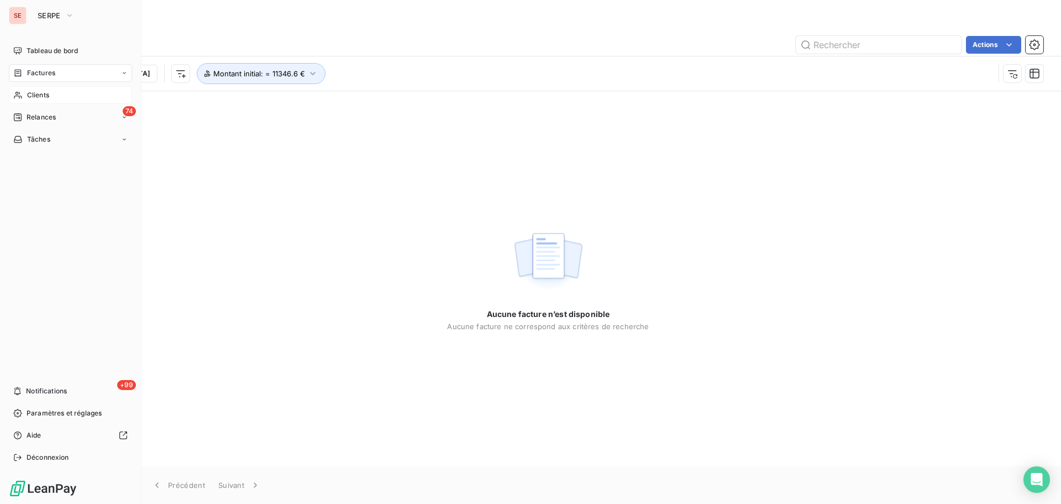
click at [20, 75] on icon at bounding box center [17, 73] width 9 height 9
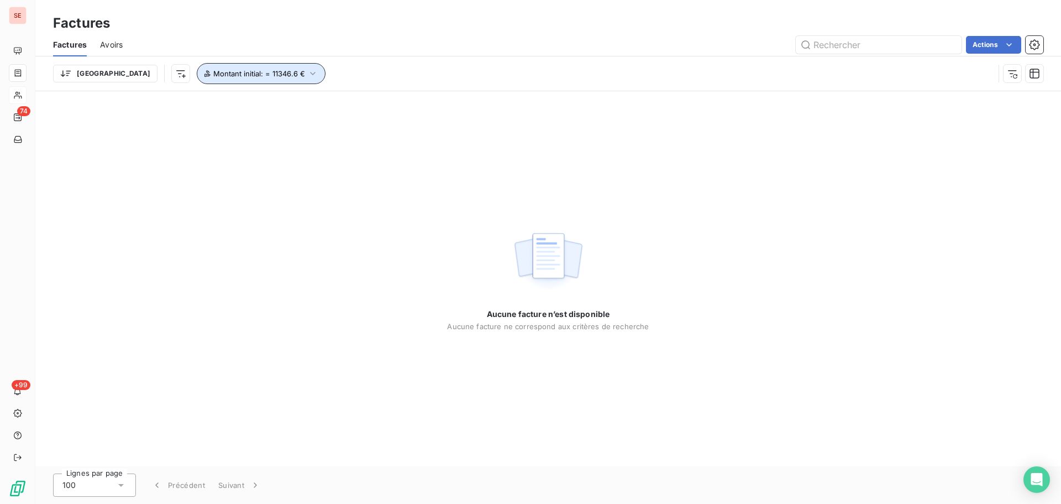
click at [252, 80] on button "Montant initial : = 11346.6 €" at bounding box center [261, 73] width 129 height 21
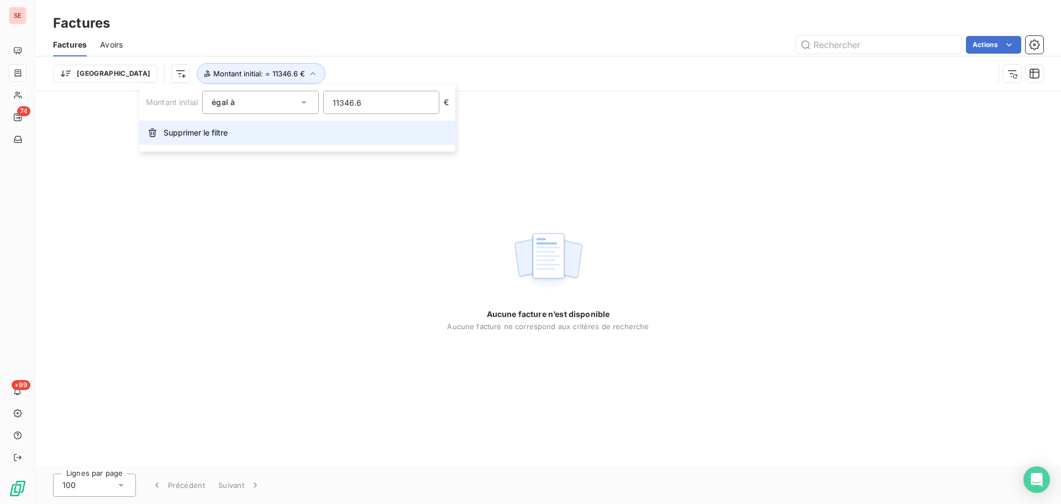
click at [254, 130] on button "Supprimer le filtre" at bounding box center [297, 133] width 316 height 24
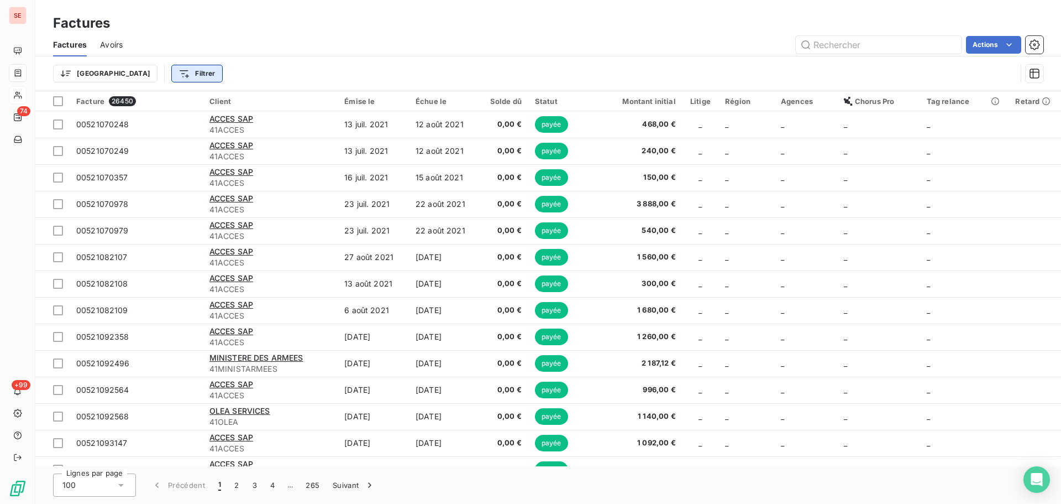
click at [153, 65] on html "SE 74 +99 Factures Factures Avoirs Actions Trier Filtrer Facture 26450 Client É…" at bounding box center [530, 252] width 1061 height 504
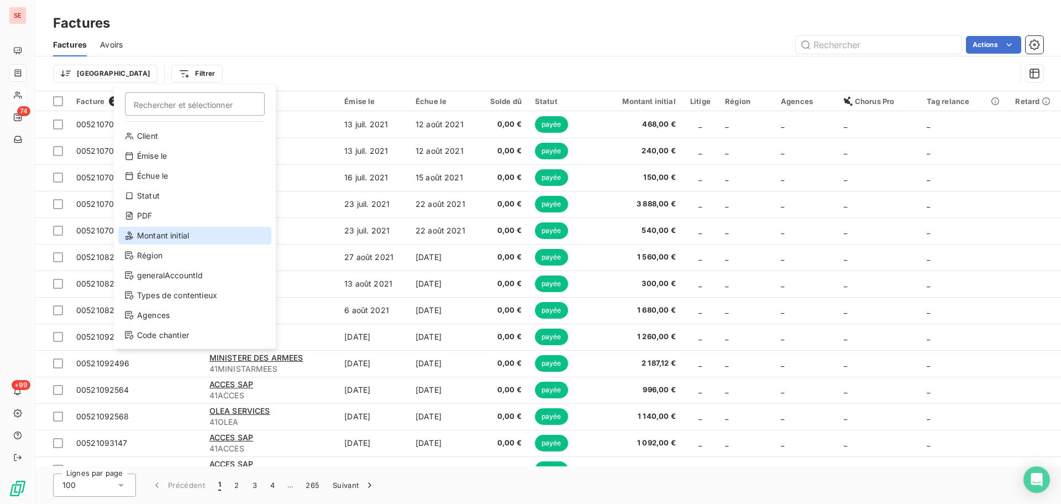
click at [165, 235] on div "Montant initial" at bounding box center [194, 236] width 153 height 18
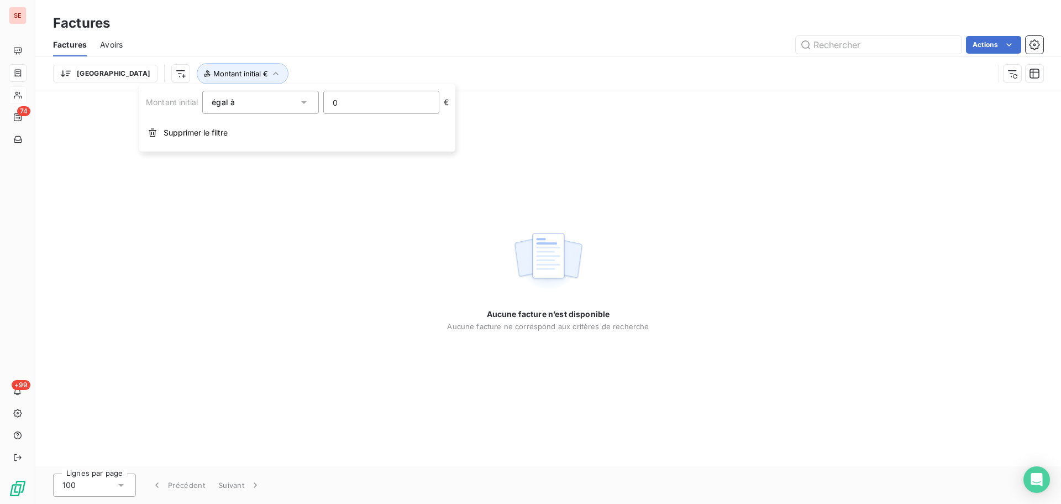
click at [355, 106] on input "0" at bounding box center [381, 102] width 115 height 22
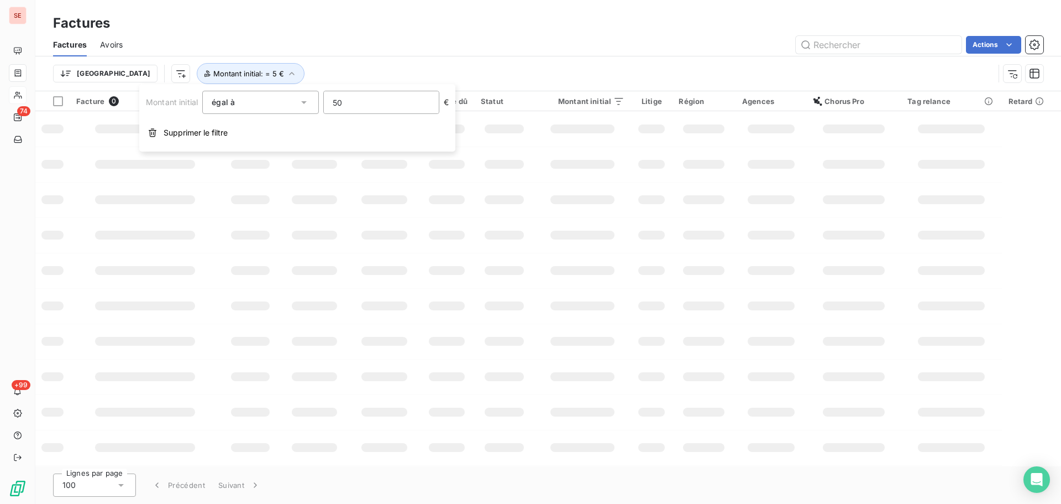
type input "504"
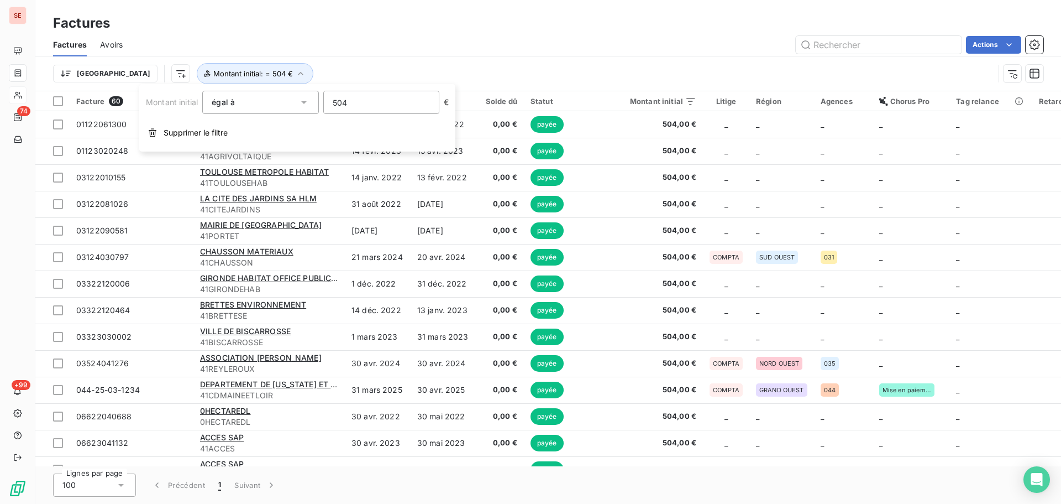
click at [541, 77] on div "Trier Montant initial : = 504 €" at bounding box center [523, 73] width 941 height 21
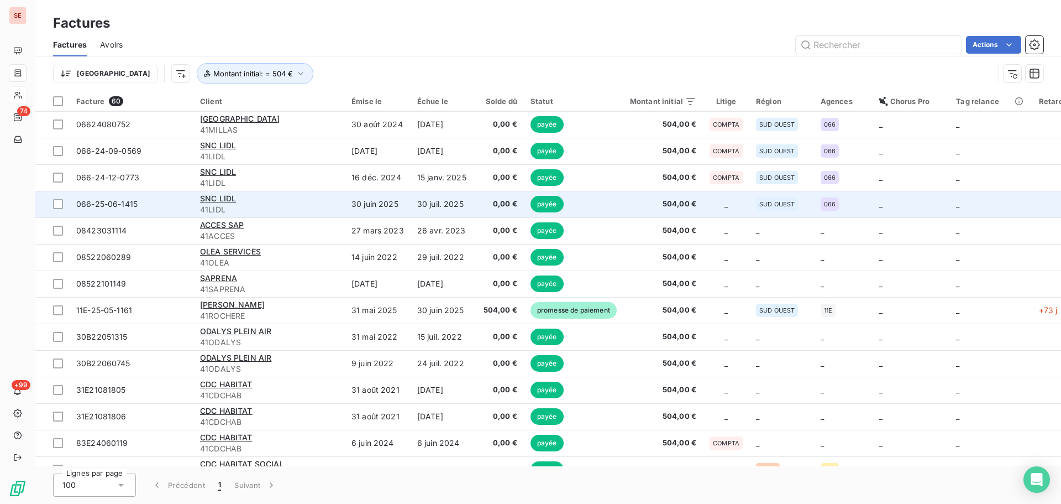
scroll to position [1242, 0]
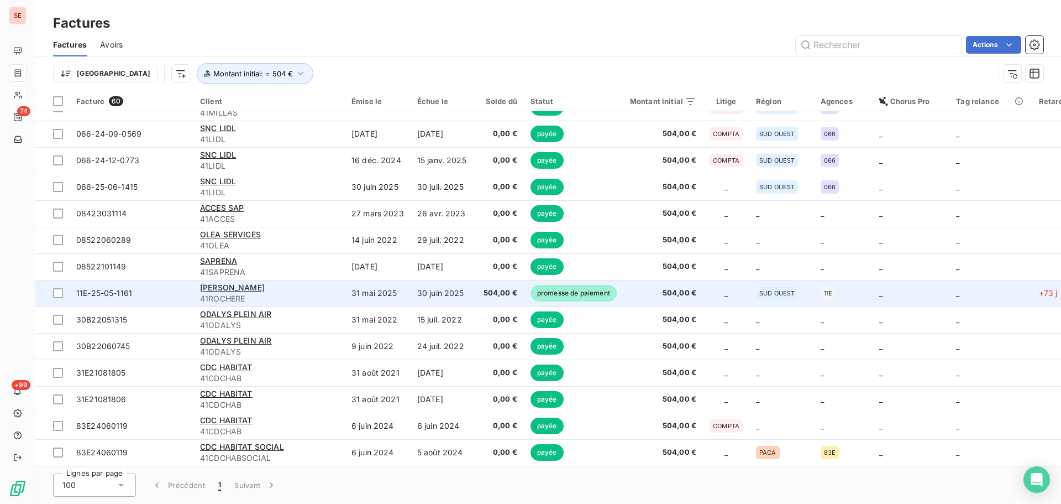
click at [237, 294] on span "41ROCHERE" at bounding box center [269, 298] width 138 height 11
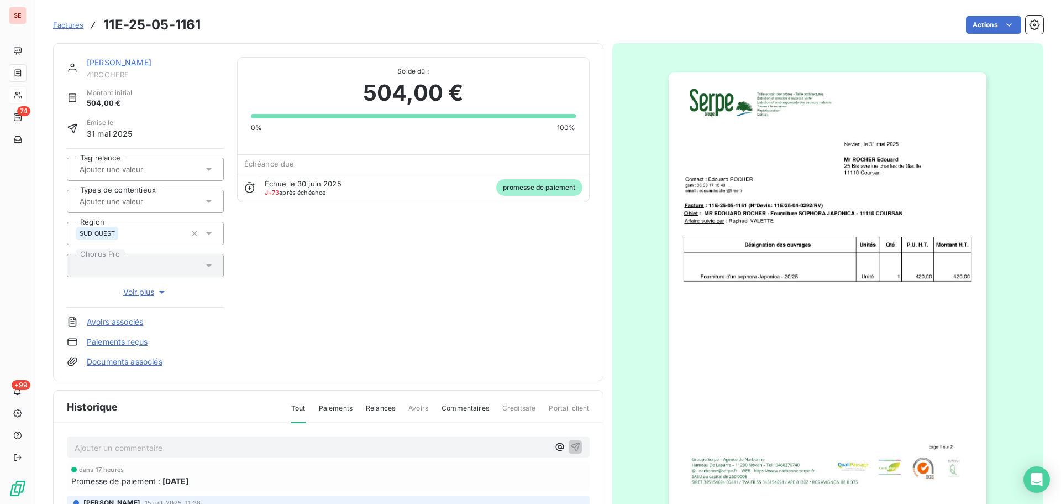
click at [210, 446] on p "Ajouter un commentaire ﻿" at bounding box center [312, 448] width 474 height 14
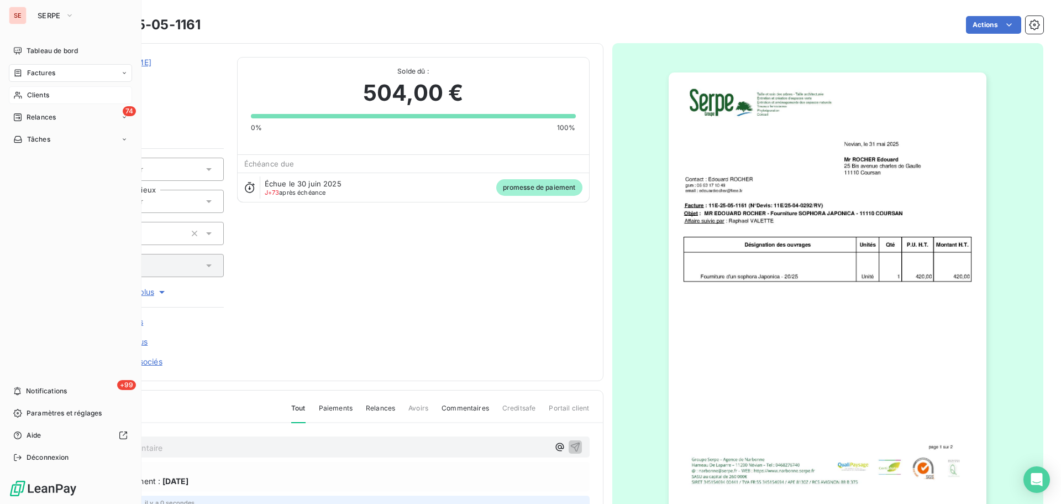
click at [29, 87] on div "Clients" at bounding box center [70, 95] width 123 height 18
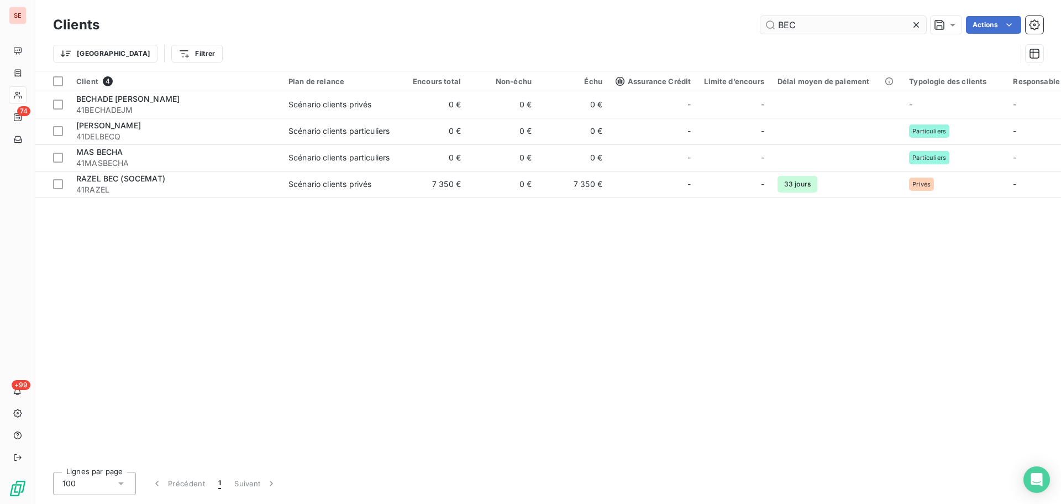
click at [809, 27] on input "BEC" at bounding box center [844, 25] width 166 height 18
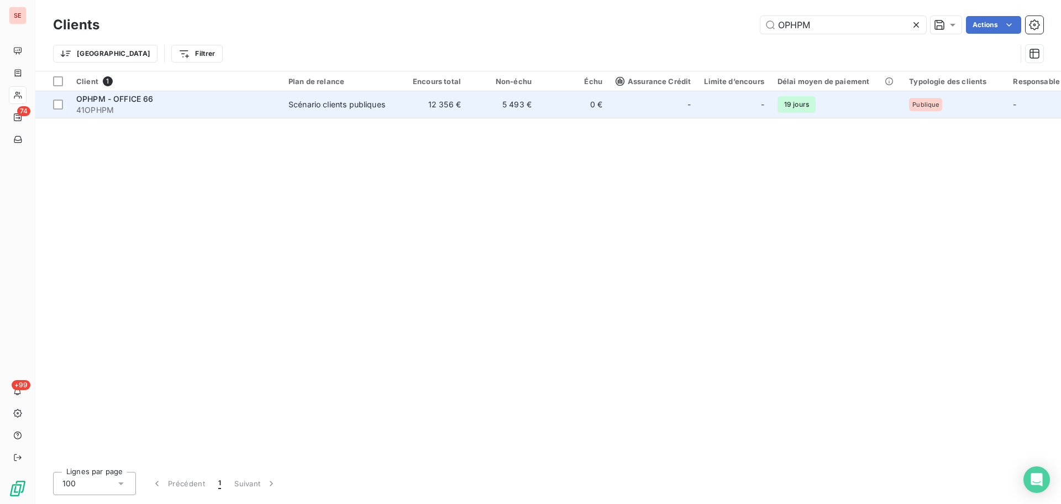
type input "OPHPM"
click at [494, 113] on td "5 493 €" at bounding box center [503, 104] width 71 height 27
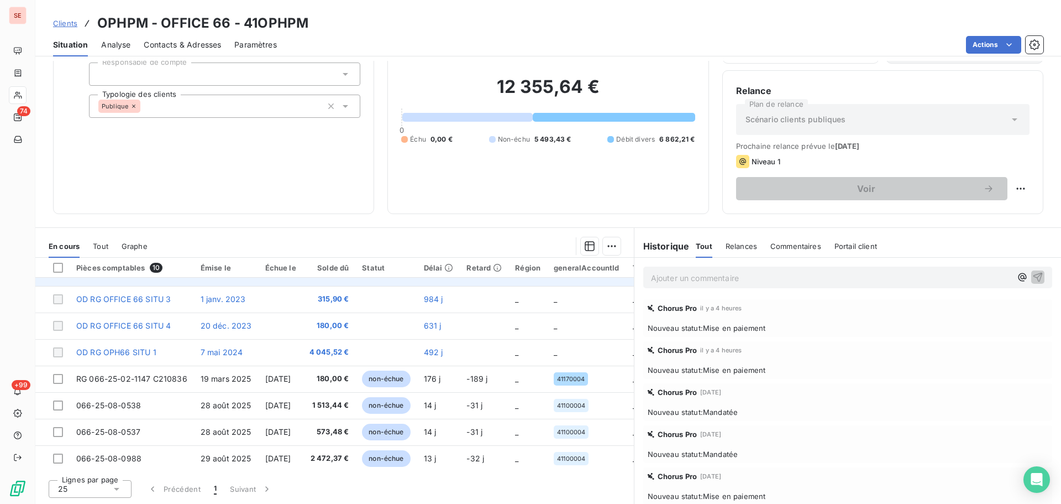
scroll to position [77, 0]
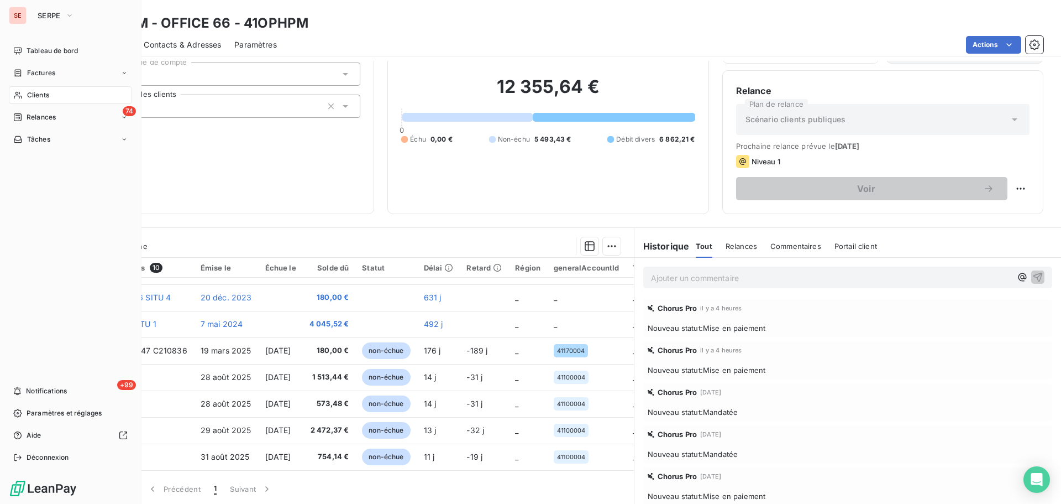
click at [40, 64] on nav "Tableau de bord Factures Clients 74 Relances Tâches" at bounding box center [70, 95] width 123 height 106
click at [39, 74] on span "Factures" at bounding box center [41, 73] width 28 height 10
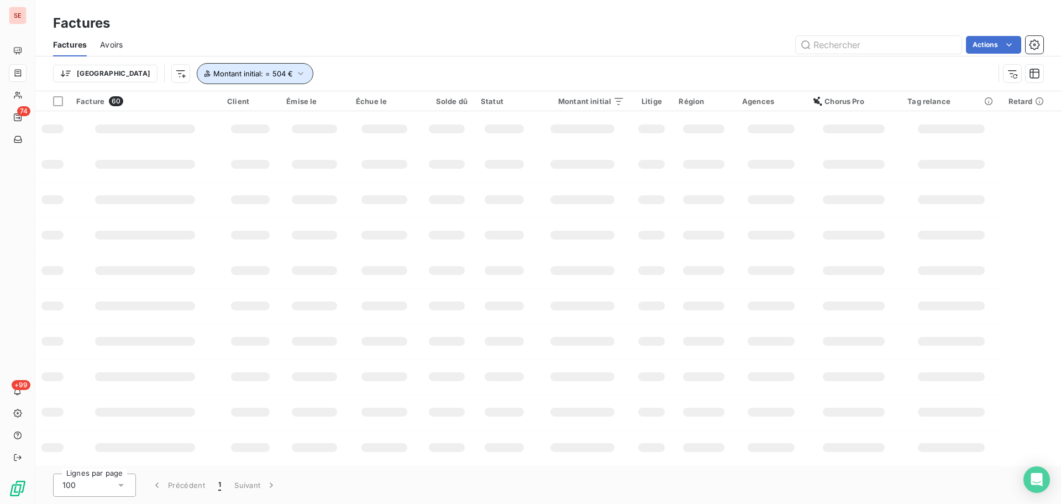
click at [217, 74] on span "Montant initial : = 504 €" at bounding box center [253, 73] width 80 height 9
click at [384, 107] on input "504" at bounding box center [381, 102] width 115 height 22
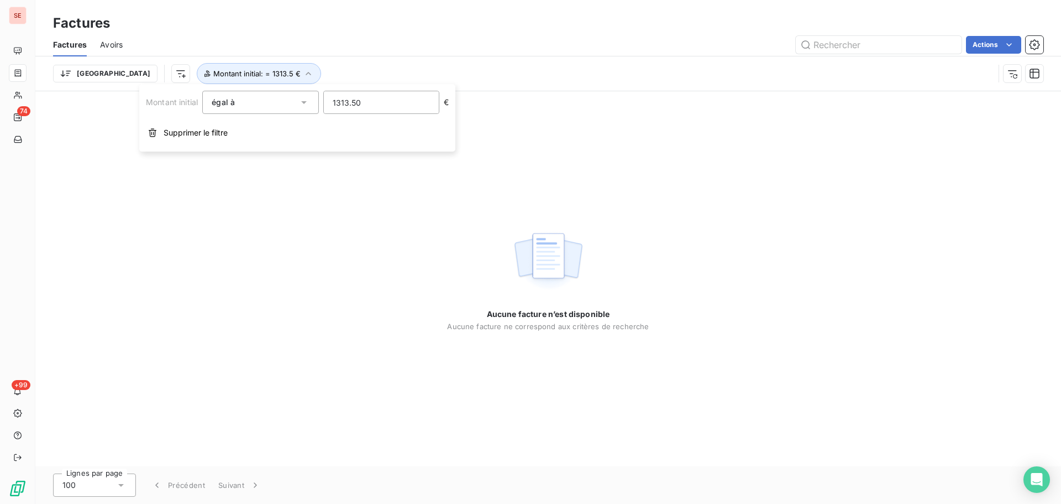
type input "1313.50"
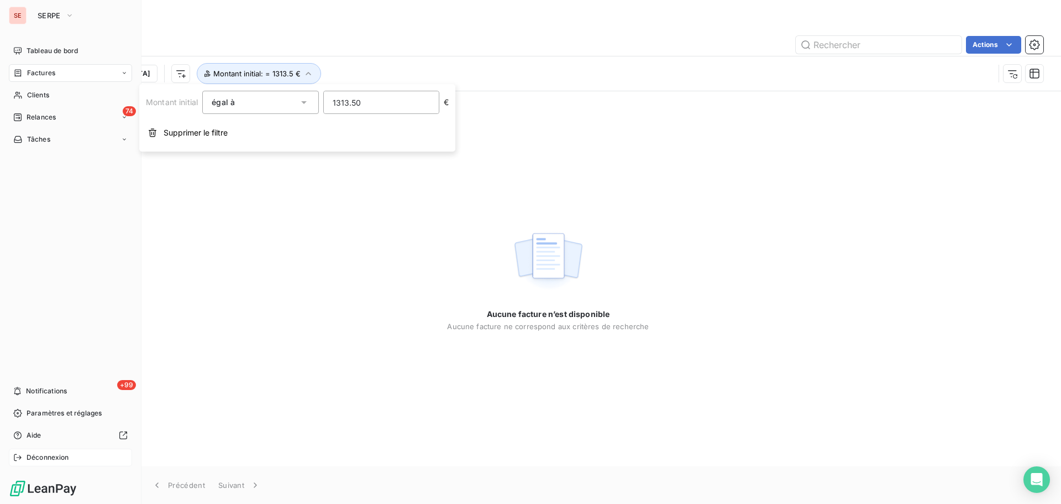
click at [24, 461] on div "Déconnexion" at bounding box center [70, 457] width 123 height 18
